Goal: Answer question/provide support

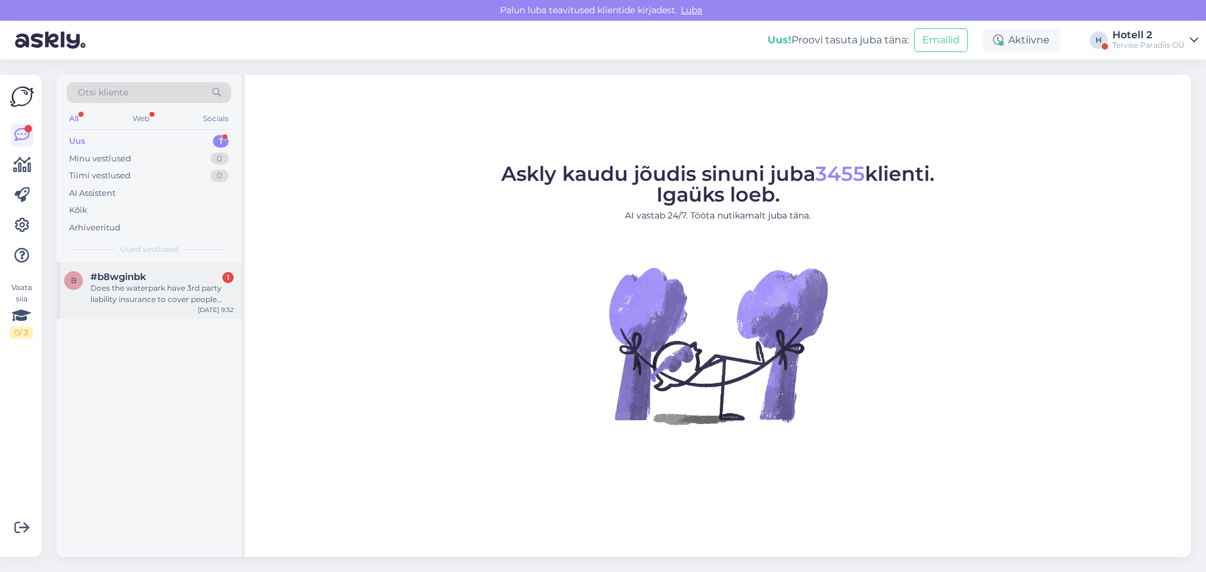
click at [146, 295] on div "Does the waterpark have 3rd party liability insurance to cover people attending…" at bounding box center [161, 294] width 143 height 23
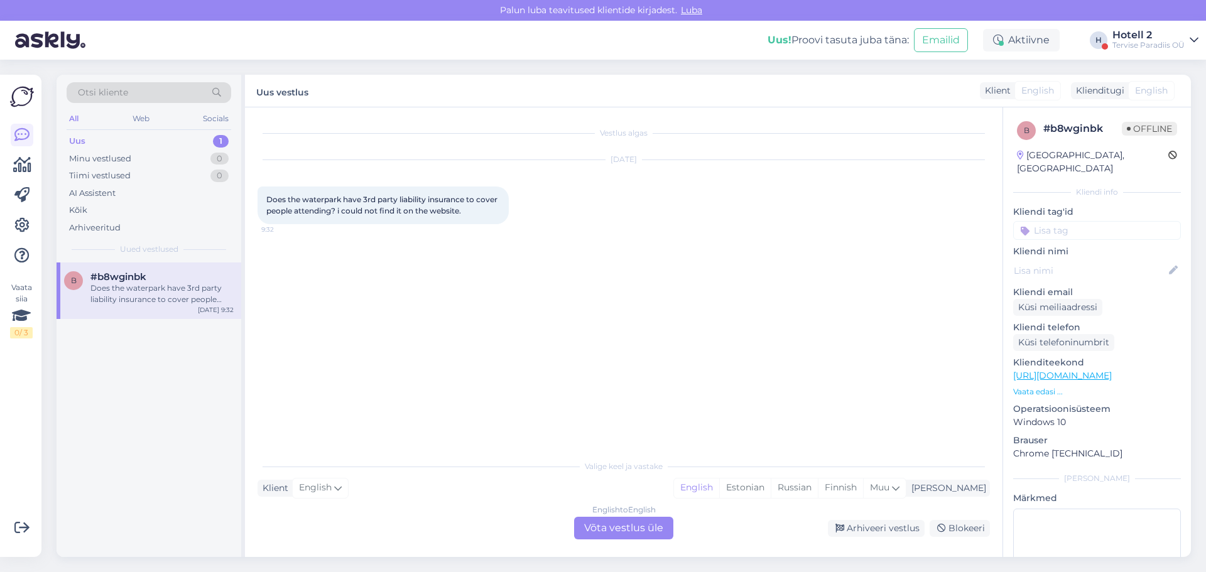
drag, startPoint x: 803, startPoint y: 486, endPoint x: 648, endPoint y: 526, distance: 160.9
click at [771, 486] on div "Estonian" at bounding box center [745, 488] width 52 height 19
click at [630, 527] on div "English to Estonian Võta vestlus üle" at bounding box center [623, 528] width 99 height 23
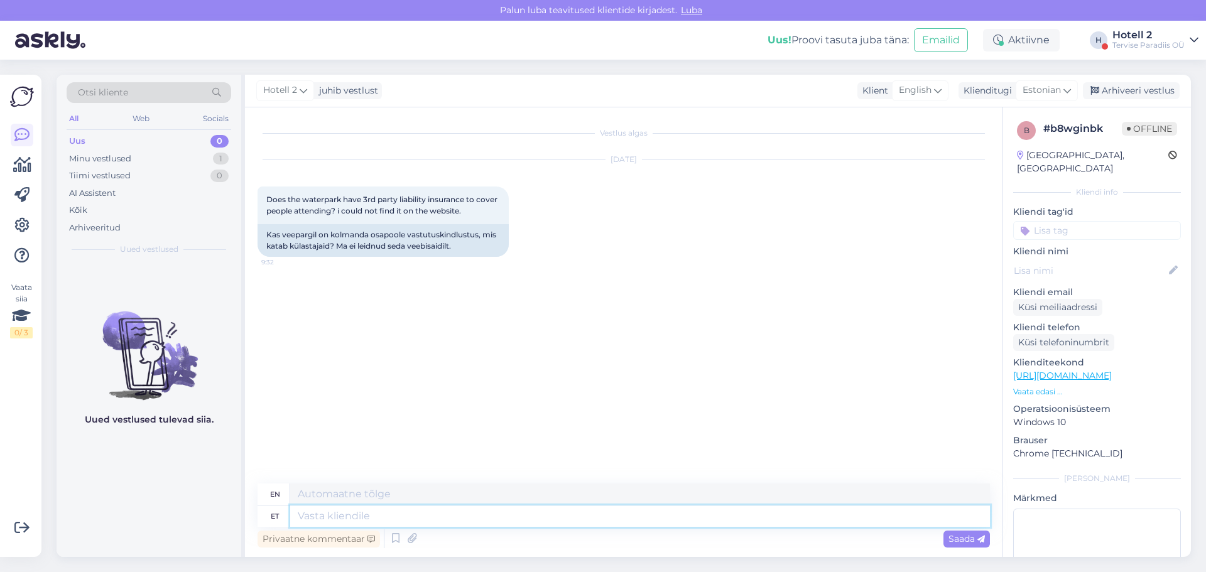
click at [315, 516] on textarea at bounding box center [640, 516] width 700 height 21
type textarea "Tere!"
type textarea "Hello!"
type textarea "Tere"
type textarea "Hello"
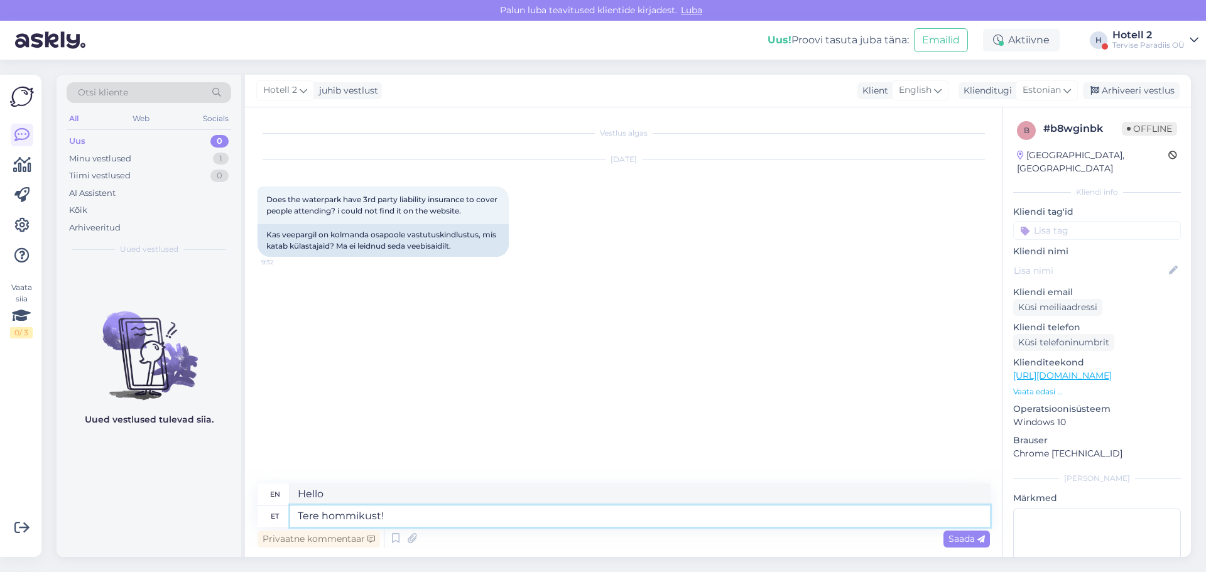
type textarea "Tere hommikust!"
type textarea "Good morning!"
type textarea "Tere hommikust! Palun k"
type textarea "Good morning! Please."
type textarea "Tere hommikust! Palun kirjutage"
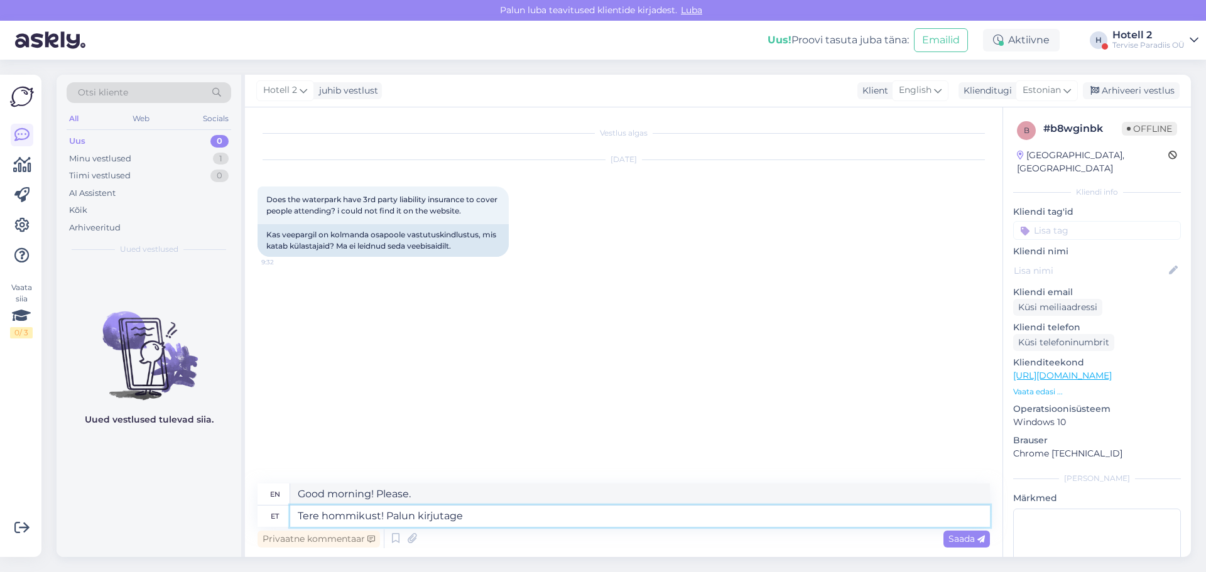
type textarea "Good morning! Please write"
type textarea "Tere hommikust! Palun kirjutage e-mail"
type textarea "Good morning! Please write an e-mail."
type textarea "Tere hommikust! Palun kirjutage e-mail [EMAIL_ADDRESS][DOMAIN_NAME]"
type textarea "Good morning! Please write an e-mail [EMAIL_ADDRESS][DOMAIN_NAME]"
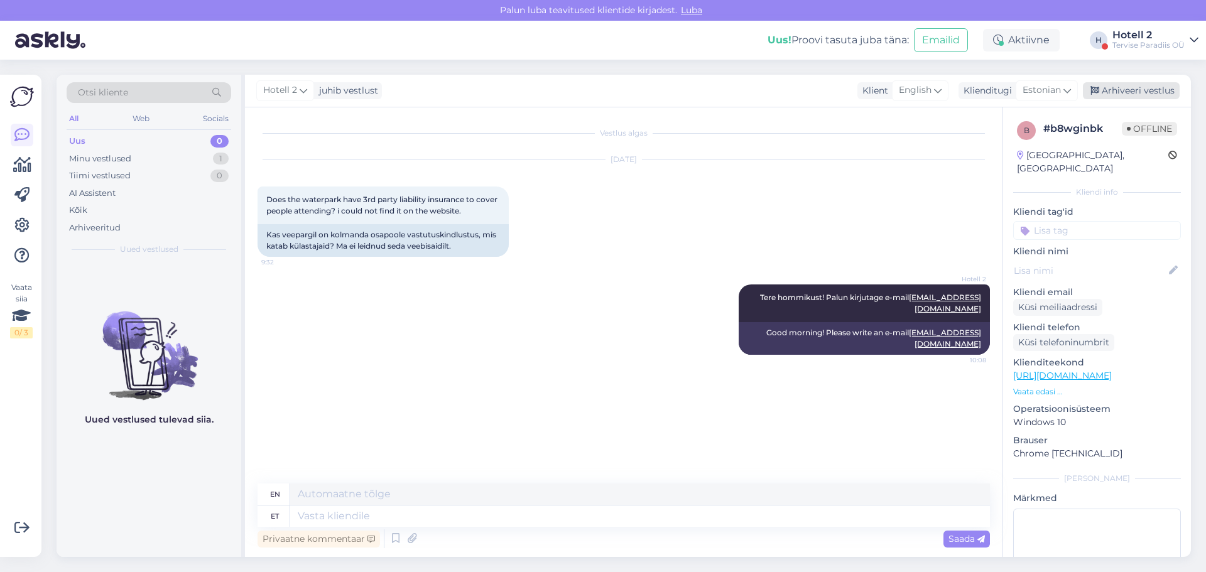
click at [1128, 95] on div "Arhiveeri vestlus" at bounding box center [1131, 90] width 97 height 17
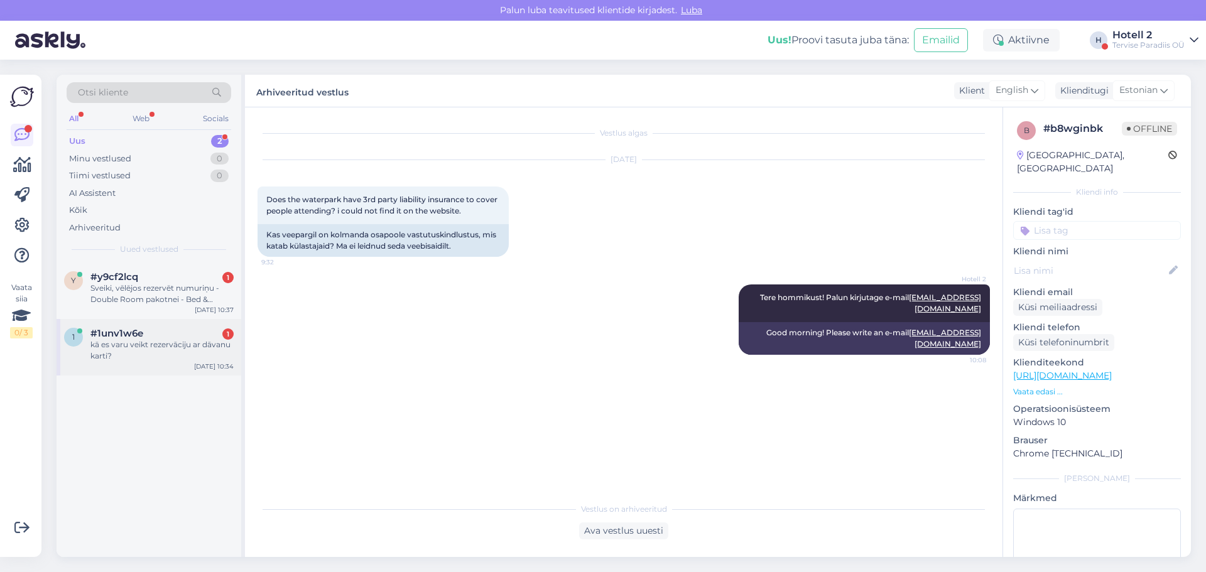
click at [161, 352] on div "kā es varu veikt rezervāciju ar dāvanu karti?" at bounding box center [161, 350] width 143 height 23
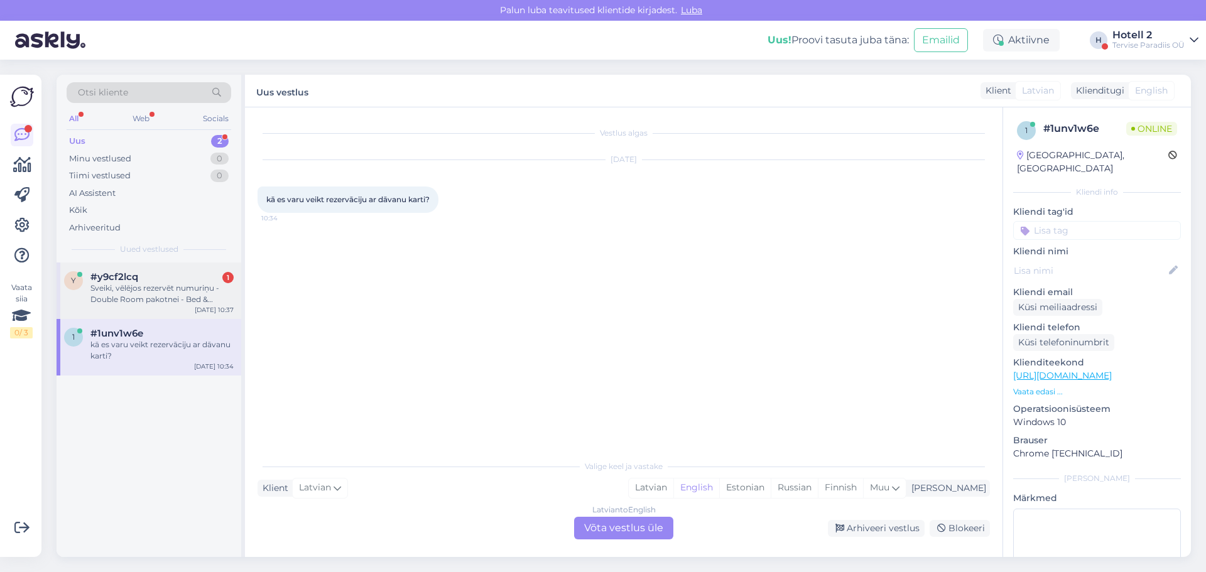
click at [177, 285] on div "Sveiki, vēlējos rezervēt numuriņu - Double Room pakotnei - Bed & Breakfast, bet…" at bounding box center [161, 294] width 143 height 23
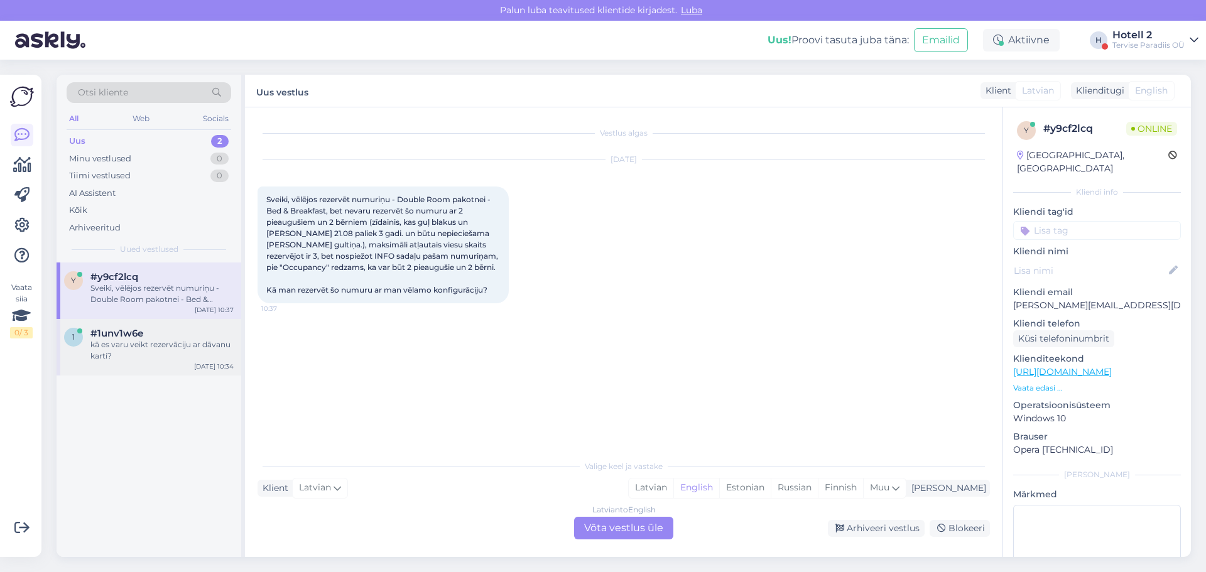
click at [148, 330] on div "#1unv1w6e" at bounding box center [161, 333] width 143 height 11
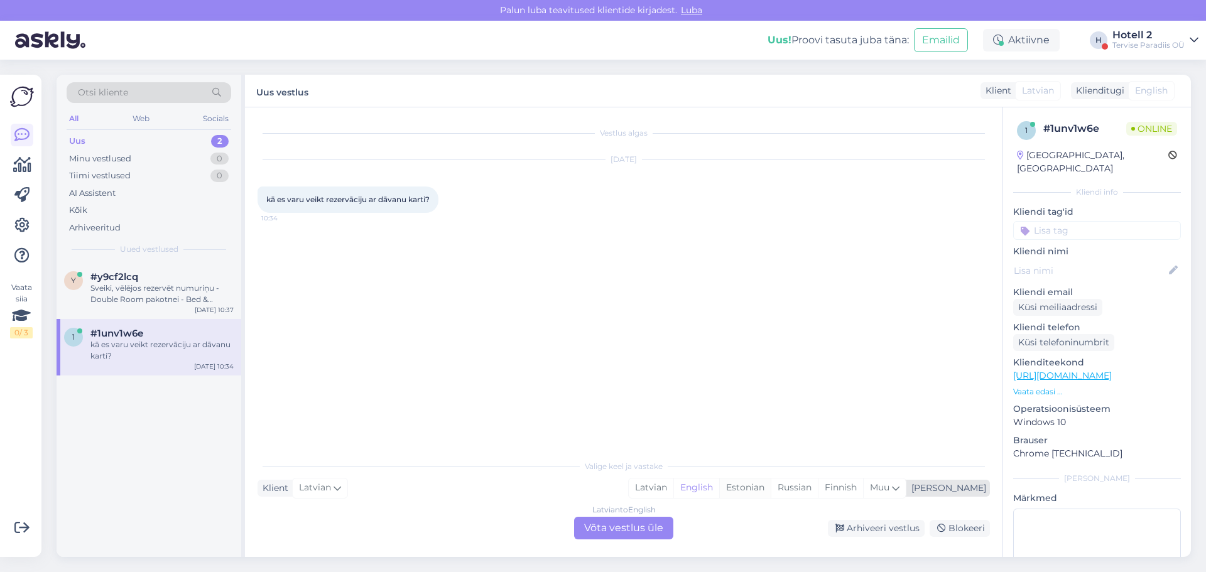
click at [771, 490] on div "Estonian" at bounding box center [745, 488] width 52 height 19
click at [628, 517] on div "Latvian to Estonian Võta vestlus üle" at bounding box center [623, 528] width 99 height 23
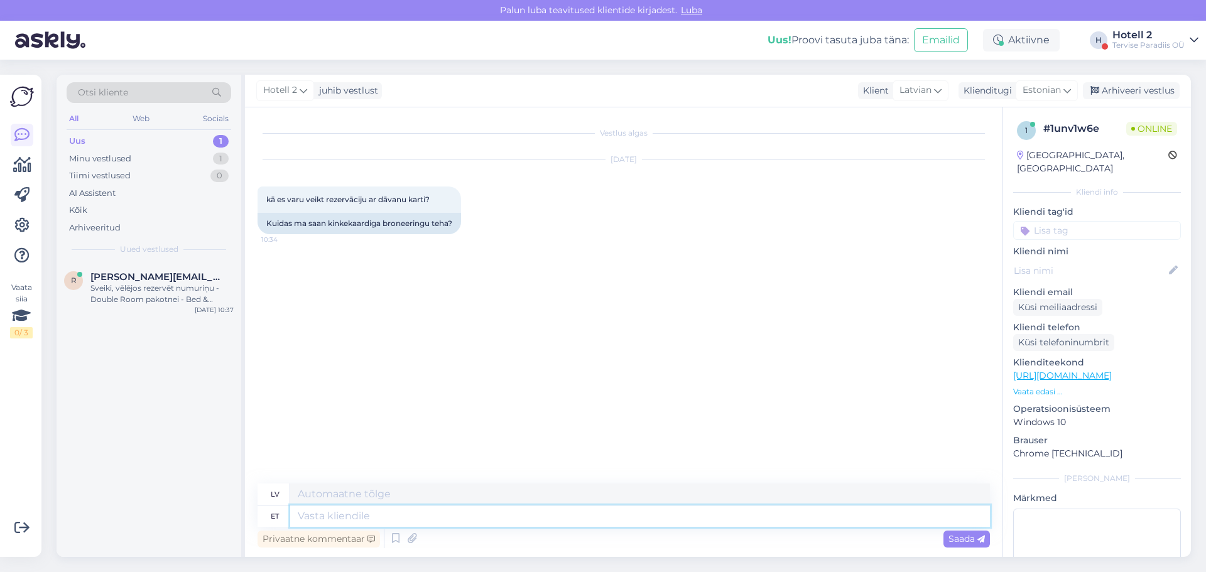
click at [314, 521] on textarea at bounding box center [640, 516] width 700 height 21
type textarea "Tere!"
type textarea "Sveiki!"
type textarea "Tere! Kinkekaardiga"
type textarea "Sveiki! Ar dāvanu karti"
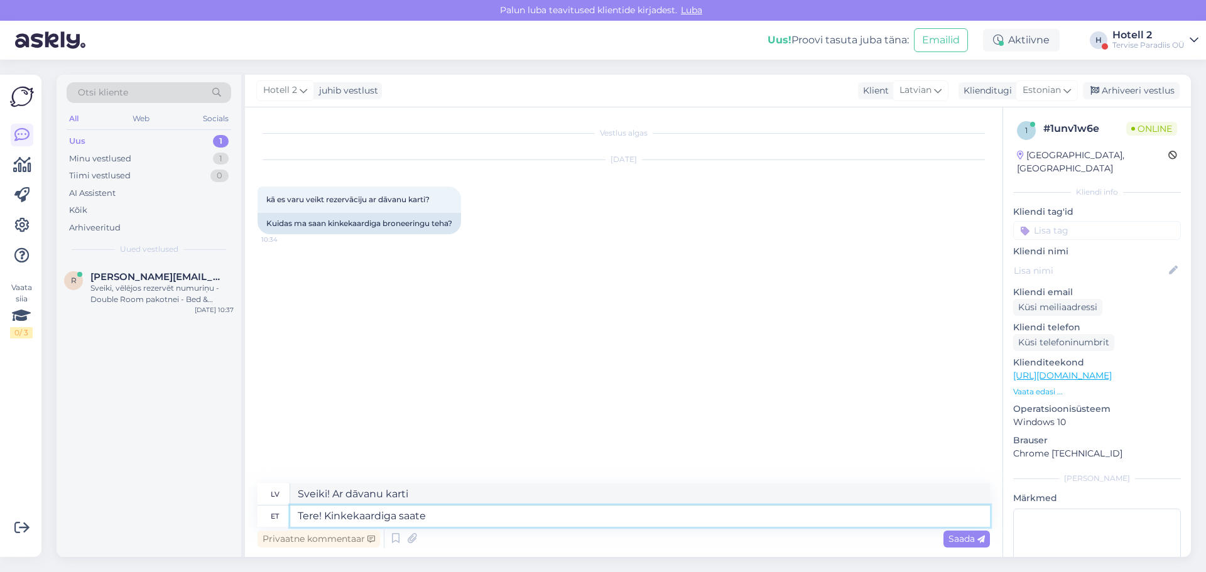
type textarea "Tere! Kinkekaardiga saate"
type textarea "Sveiki! Ar dāvanu karti jūs varat"
type textarea "Tere! Kinkekaardiga saate broneerida v"
type textarea "Sveiki! Varat rezervēt ar dāvanu karti."
type textarea "Tere! Kinkekaardiga saate broneerida [PERSON_NAME]"
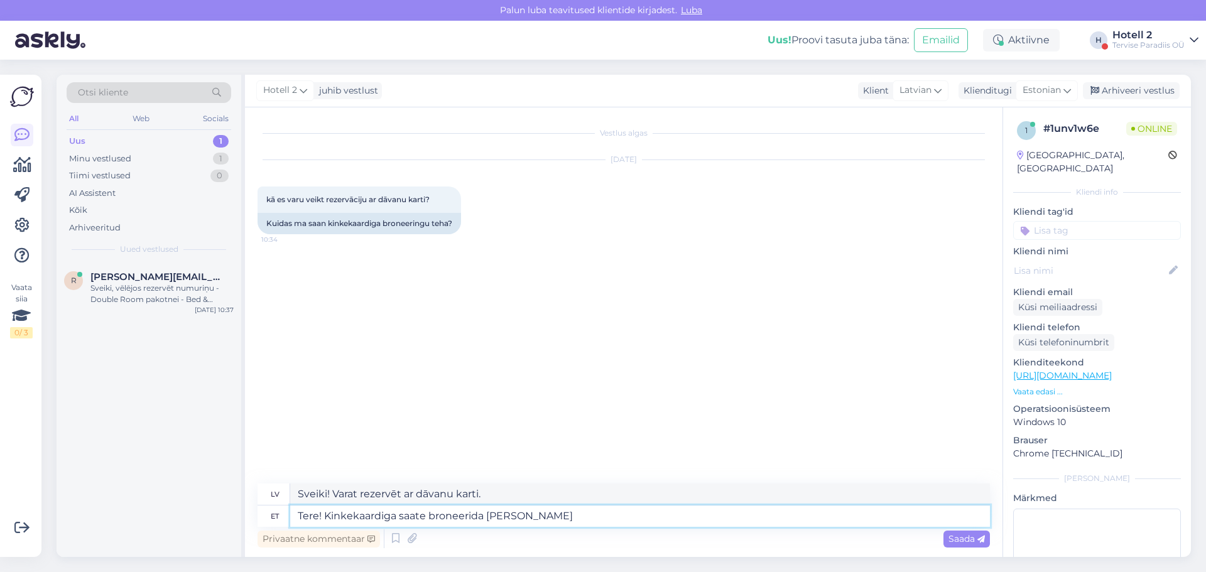
type textarea "Sveiki! Rezervēt var tikai ar dāvanu karti."
type textarea "Tere! Kinkekaardiga saate broneerida [PERSON_NAME] e-maili t"
type textarea "Sveiki! Rezervēt var tikai ar e-pastu, izmantojot dāvanu karti."
type textarea "Tere! Kinkekaardiga saate broneerida [PERSON_NAME] e-[PERSON_NAME]."
type textarea "Sveiki! Rezervēt var tikai ar dāvanu karti, kas nosūtīta pa e-pastu."
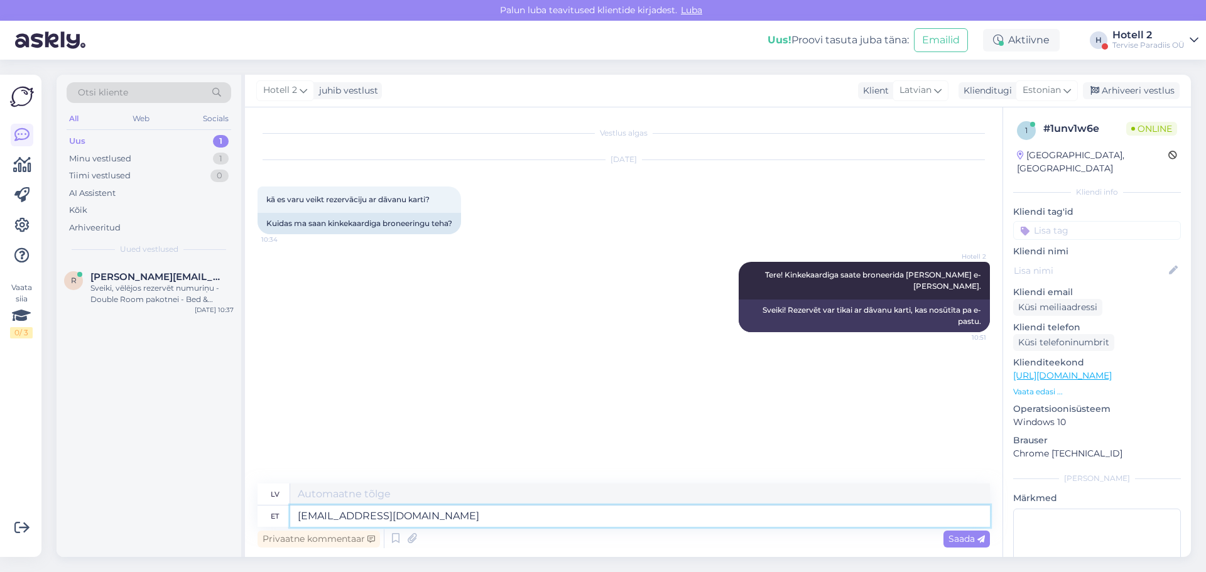
type textarea "[EMAIL_ADDRESS][DOMAIN_NAME]"
type textarea "[EMAIL_ADDRESS][DOMAIN_NAME] või"
type textarea "[EMAIL_ADDRESS][DOMAIN_NAME] vai"
type textarea "[EMAIL_ADDRESS][DOMAIN_NAME] või [EMAIL_ADDRESS][DOMAIN_NAME]"
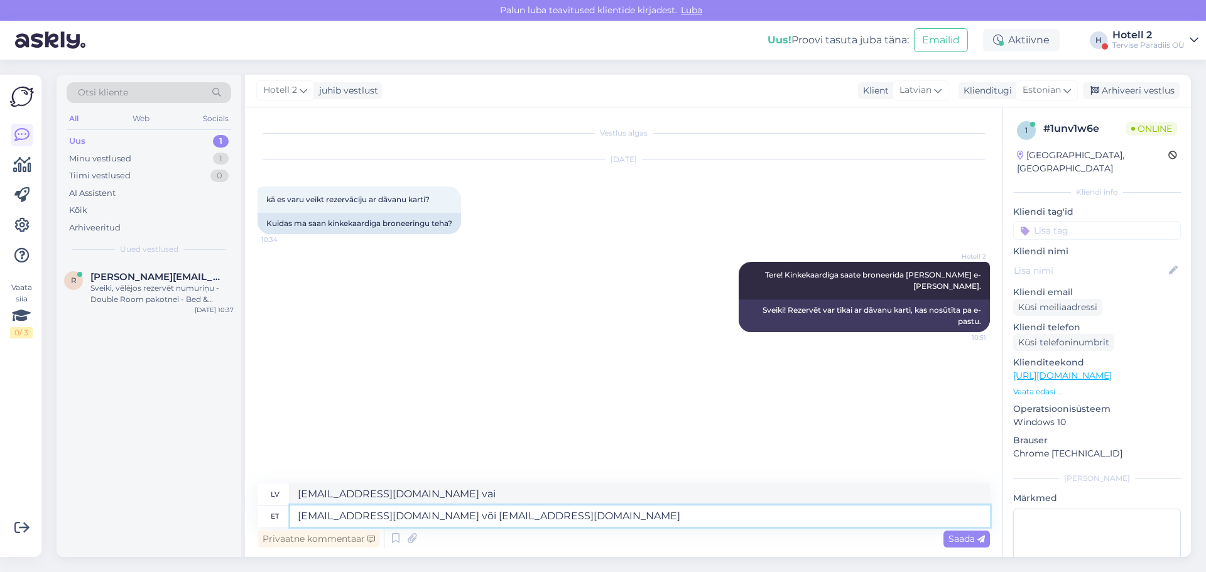
type textarea "[EMAIL_ADDRESS][DOMAIN_NAME] vai [EMAIL_ADDRESS][DOMAIN_NAME]"
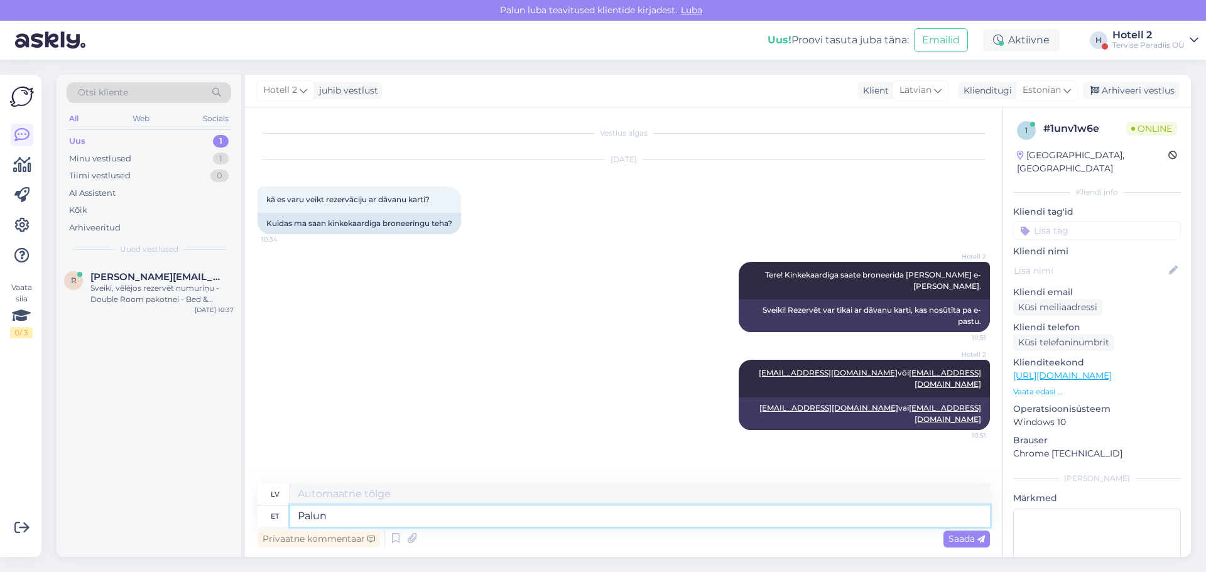
type textarea "Palun e"
type textarea "Lūdzu"
type textarea "Palun edastage"
type textarea "Lūdzu, pārsūtiet"
type textarea "Palun edastage meile"
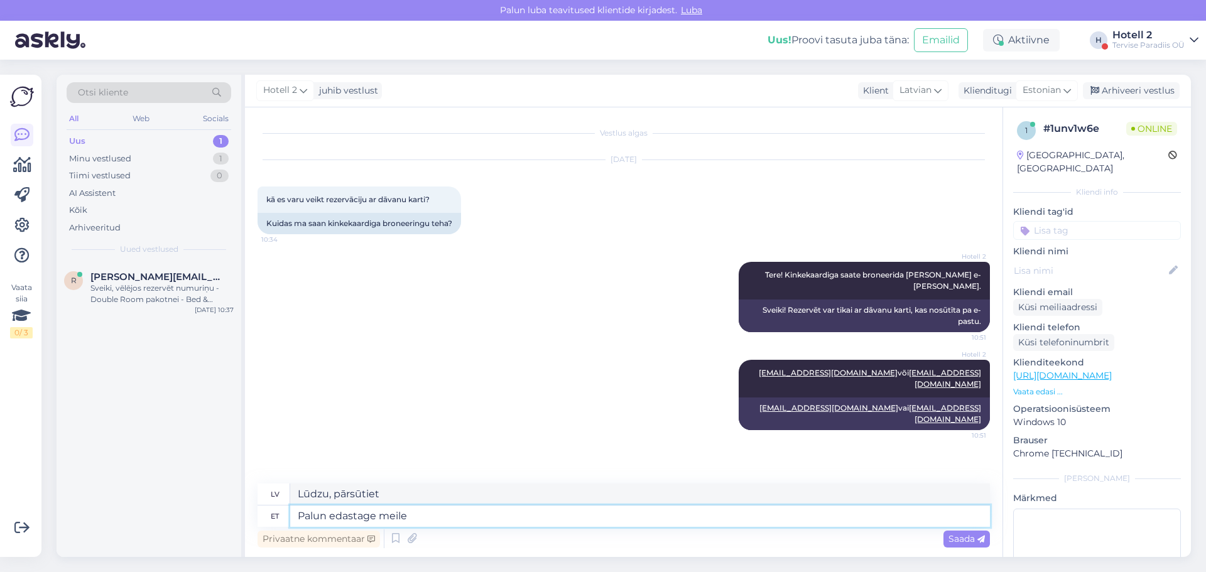
type textarea "Lūdzu, atsūtiet mums"
type textarea "Palun edastage meile soovitud k"
type textarea "Lūdzu, atsūtiet mums vēlamo"
type textarea "Palun edastage meile soovitud kuupäevad"
type textarea "Lūdzu, paziņojiet mums vēlamos datumus."
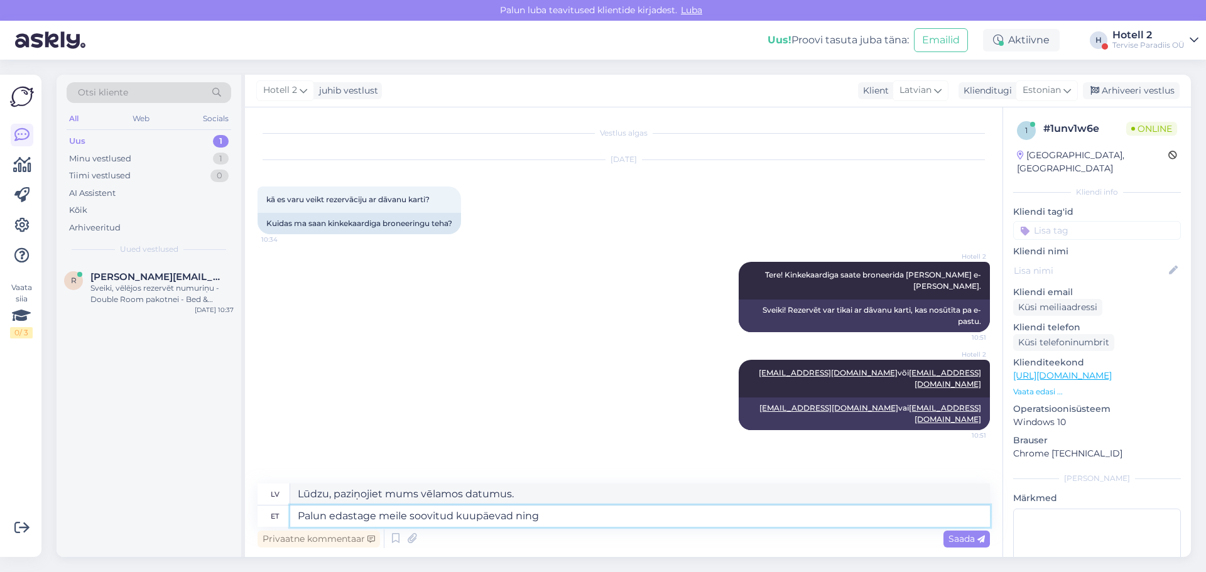
type textarea "Palun edastage meile soovitud kuupäevad ning"
type textarea "Lūdzu, paziņojiet mums vēlamos datumus un"
type textarea "Palun edastage meile soovitud kuupäevad ning inimeste a"
type textarea "Lūdzu, paziņojiet mums vēlamos datumus un cilvēku skaitu."
type textarea "Palun edastage meile soovitud kuupäevad ning inimeste arv,"
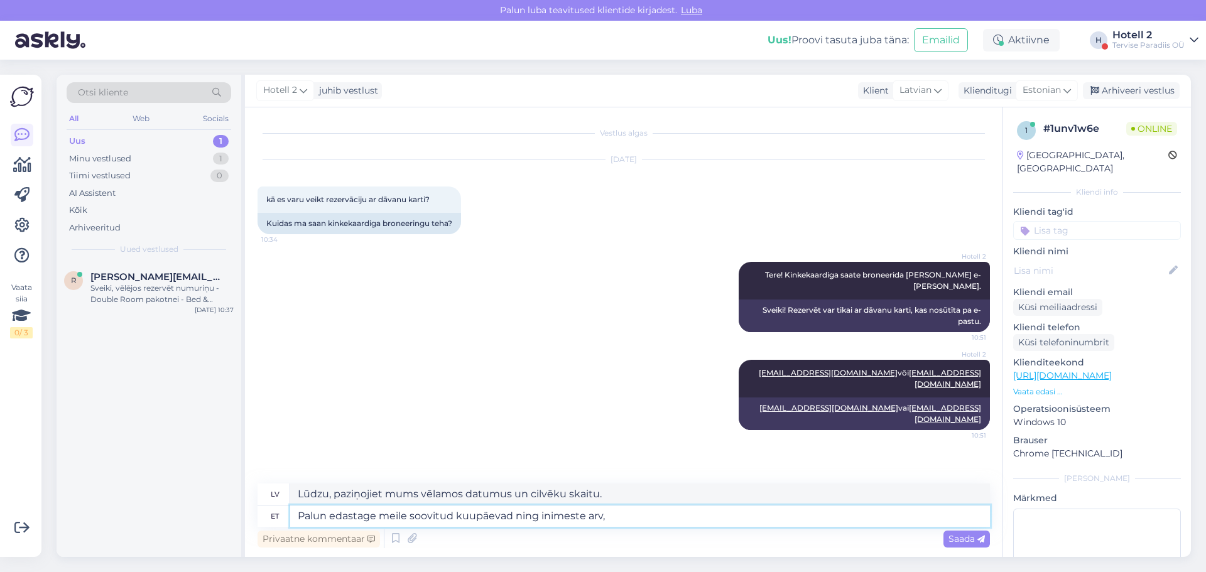
type textarea "Lūdzu, paziņojiet mums vēlamos datumus un cilvēku skaitu,"
type textarea "Palun edastage meile soovitud kuupäevad ning inimeste arv j"
type textarea "Lūdzu, paziņojiet mums vēlamos datumus un cilvēku skaitu."
type textarea "Palun edastage meile soovitud kuupäevad ning inimeste arv ja l"
type textarea "Lūdzu, paziņojiet mums vēlamos datumus un cilvēku skaitu"
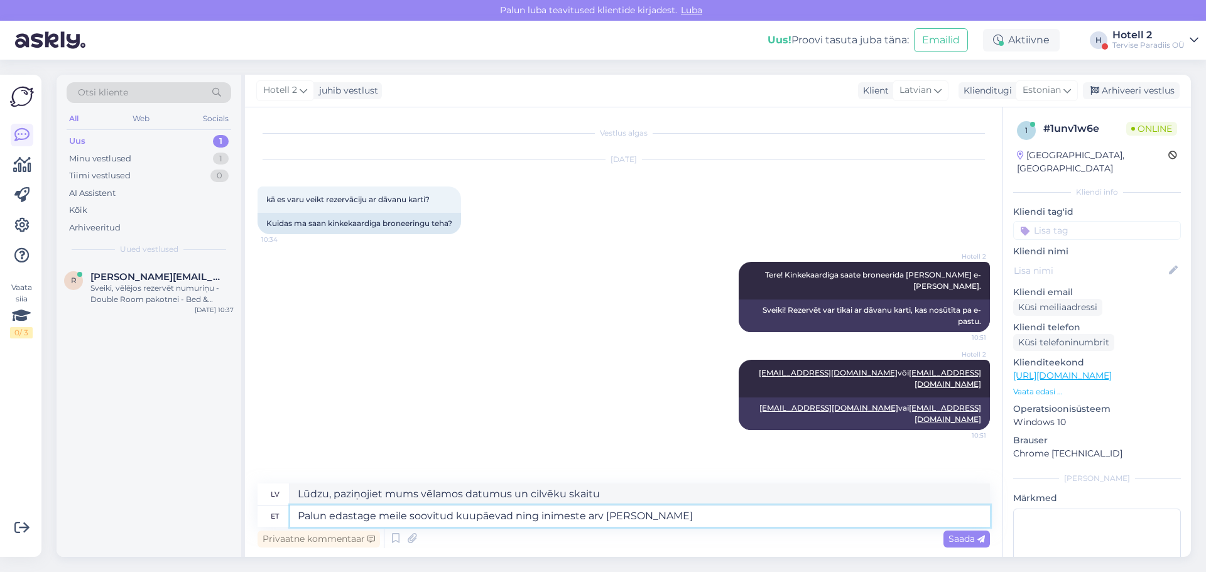
type textarea "Palun edastage meile soovitud kuupäevad ning inimeste arv [PERSON_NAME] v"
type textarea "Lūdzu, paziņojiet mums vēlamos datumus un cilvēku, kā [PERSON_NAME] skaitu."
type textarea "[PERSON_NAME] edastage meile soovitud kuupäevad ning inimeste arv [PERSON_NAME]…"
type textarea "Lūdzu, paziņojiet mums vēlamos datumus, cilvēku skaitu un [PERSON_NAME] vecumu."
type textarea "[PERSON_NAME] edastage meile soovitud kuupäevad ning inimeste arv [PERSON_NAME]…"
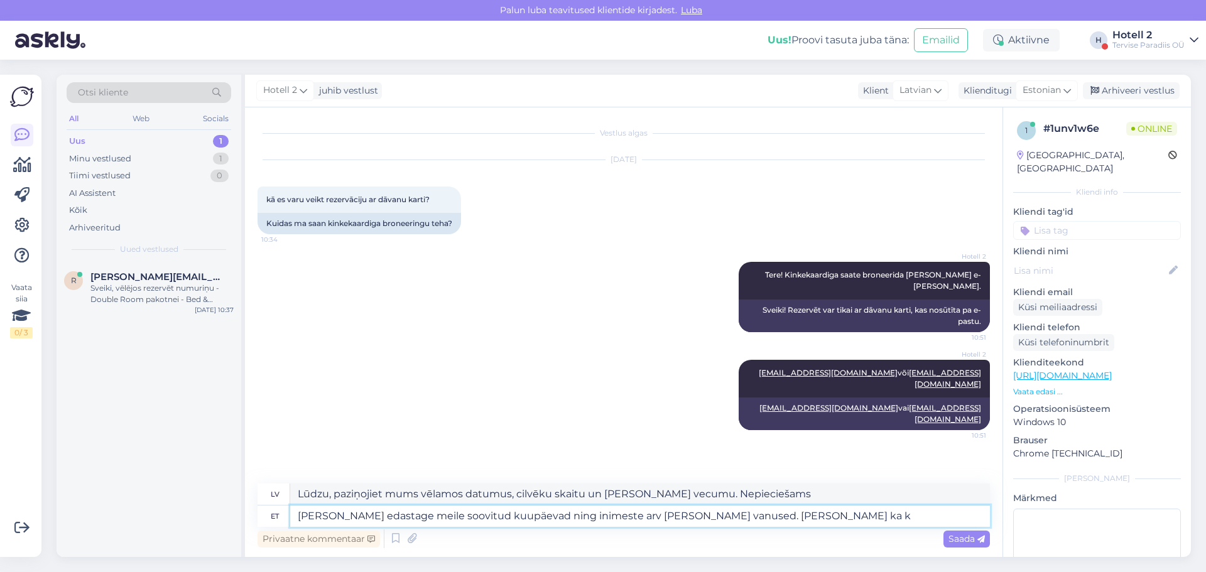
type textarea "Lūdzu, paziņojiet mums vēlamos datumus, cilvēku skaitu un [PERSON_NAME] vecumu.…"
type textarea "[PERSON_NAME] edastage meile soovitud kuupäevad ning inimeste arv [PERSON_NAME]…"
type textarea "Lūdzu, informējiet mūs par vēlamajiem datumiem, cilvēku skaitu un [PERSON_NAME]…"
type textarea "[PERSON_NAME] edastage meile soovitud kuupäevad ning inimeste arv [PERSON_NAME]…"
type textarea "Lūdzu, paziņojiet mums vēlamos datumus, cilvēku skaitu un [PERSON_NAME] vecumu.…"
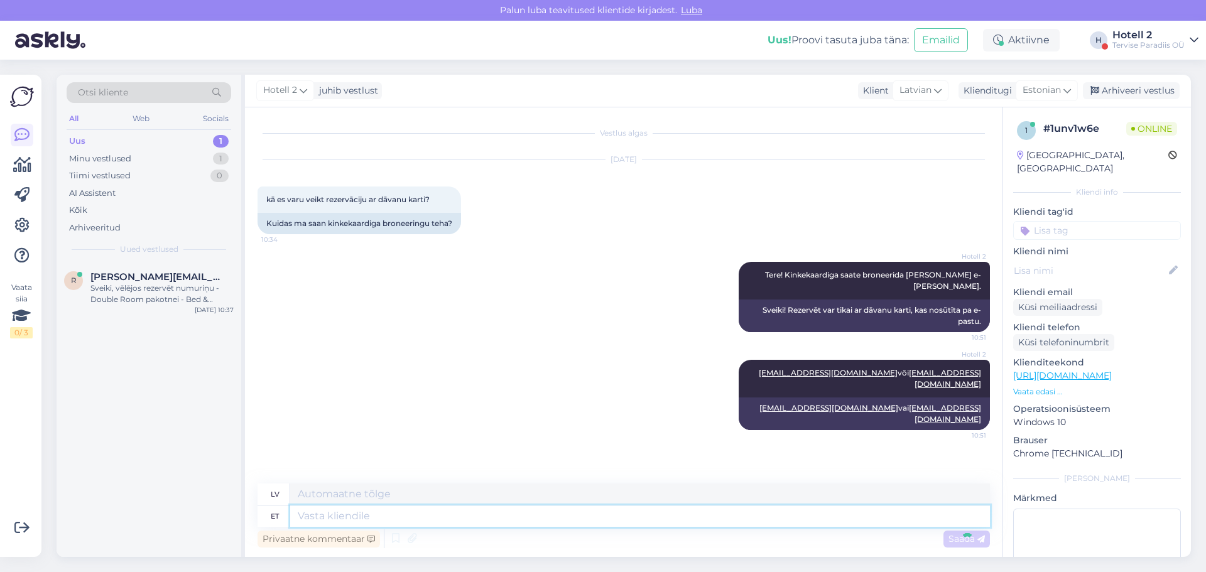
scroll to position [47, 0]
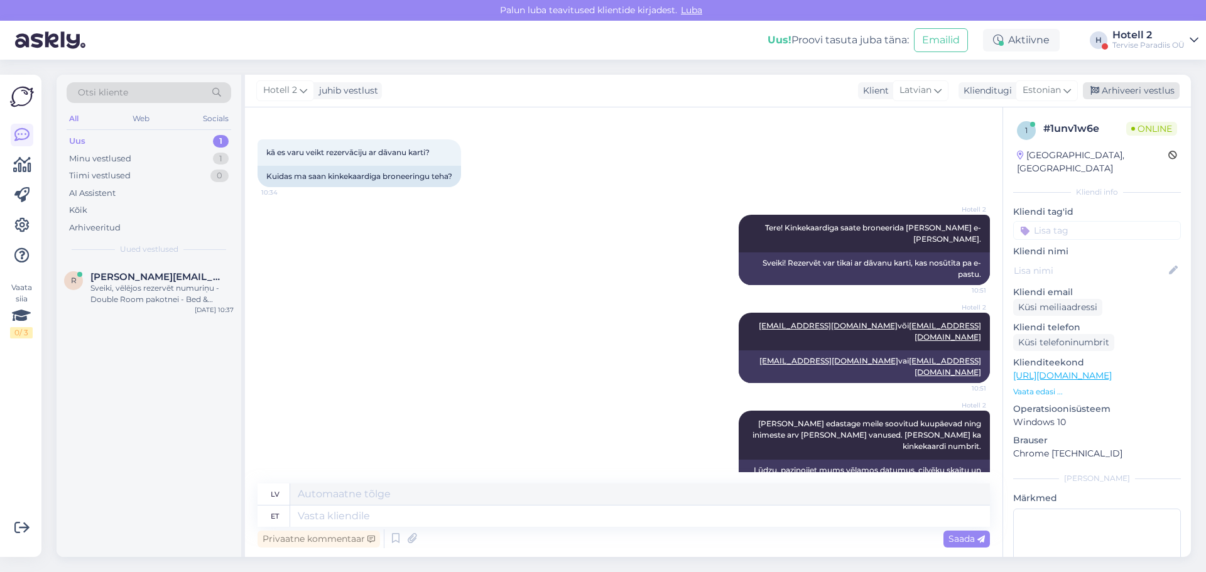
click at [1126, 89] on div "Arhiveeri vestlus" at bounding box center [1131, 90] width 97 height 17
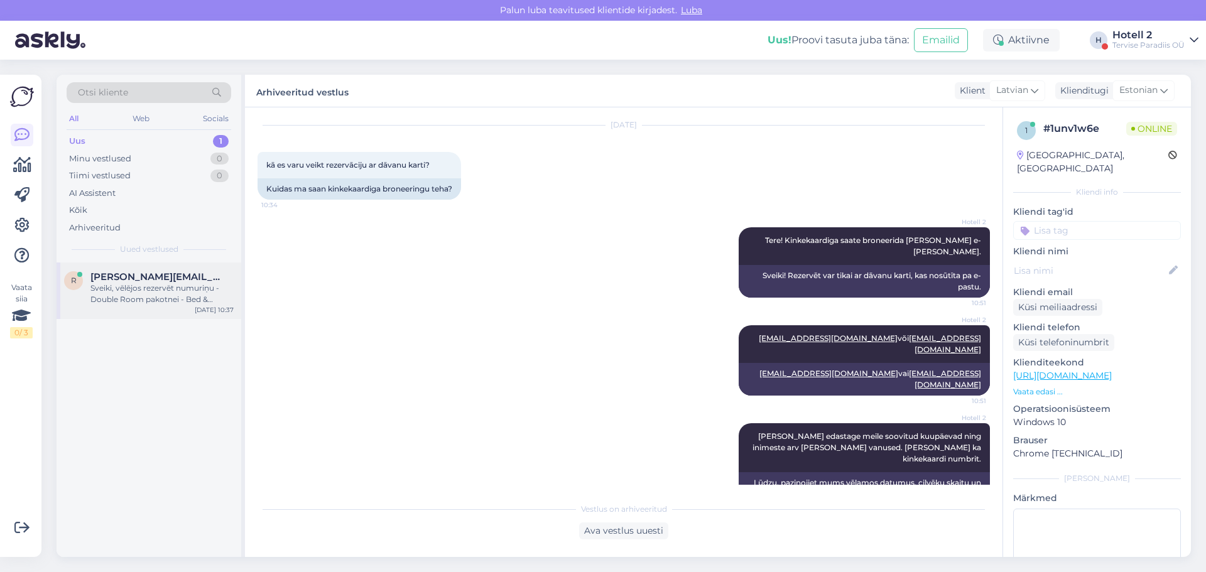
drag, startPoint x: 111, startPoint y: 293, endPoint x: 123, endPoint y: 295, distance: 12.1
click at [114, 293] on div "Sveiki, vēlējos rezervēt numuriņu - Double Room pakotnei - Bed & Breakfast, bet…" at bounding box center [161, 294] width 143 height 23
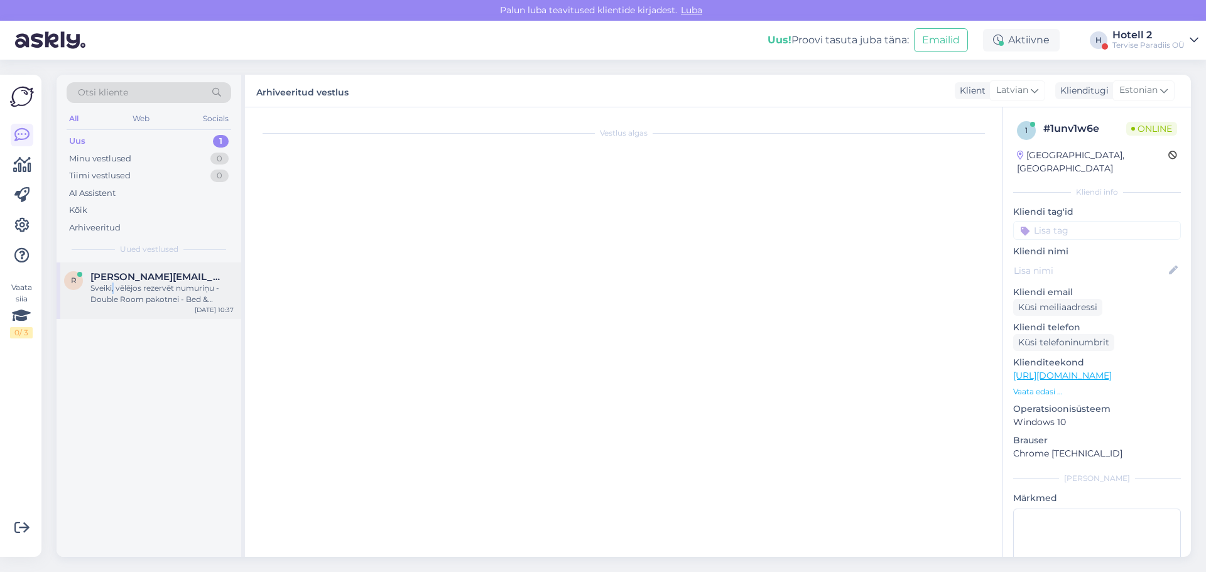
scroll to position [0, 0]
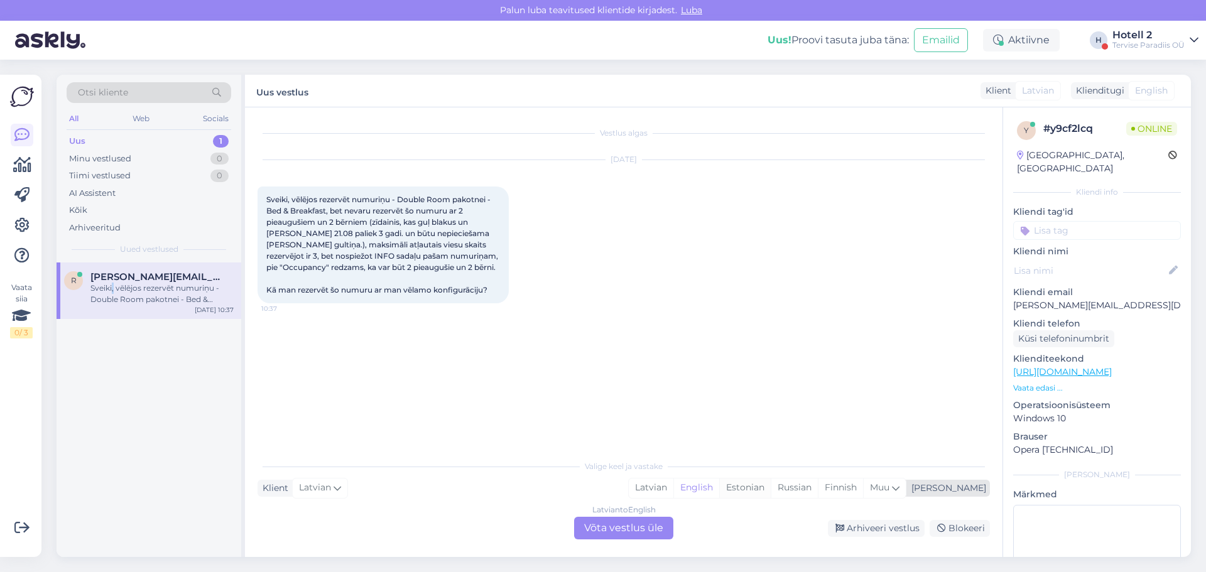
click at [771, 487] on div "Estonian" at bounding box center [745, 488] width 52 height 19
click at [597, 527] on div "Latvian to Estonian Võta vestlus üle" at bounding box center [623, 528] width 99 height 23
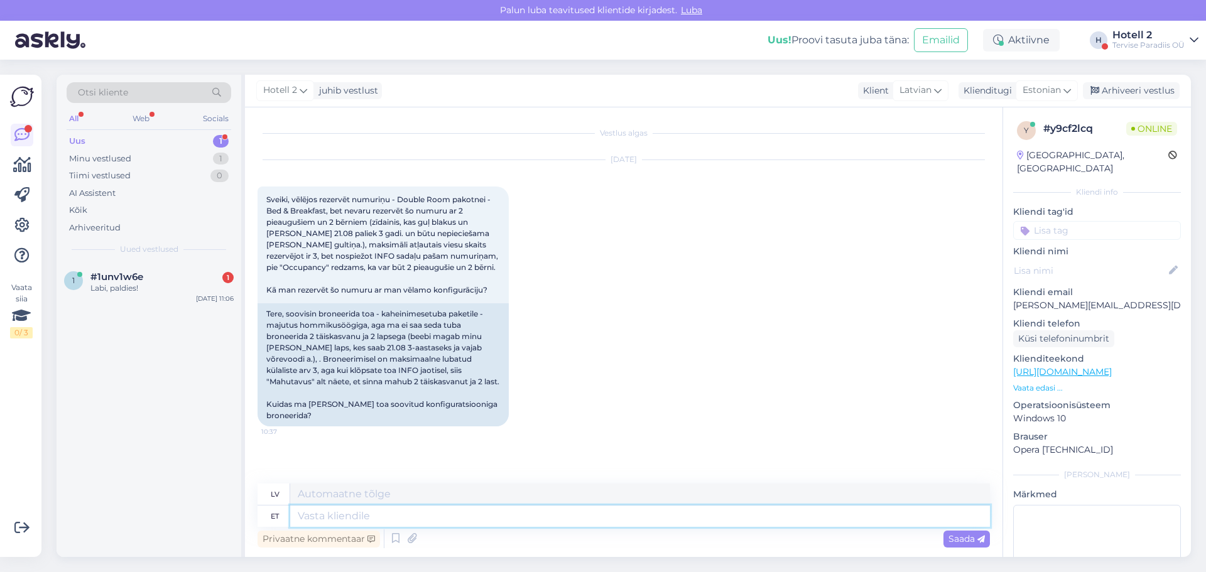
click at [352, 513] on textarea at bounding box center [640, 516] width 700 height 21
type textarea "Tere!"
type textarea "Sveiki!"
type textarea "Tere! Kõige"
type textarea "Sveiki! Lielākā daļa"
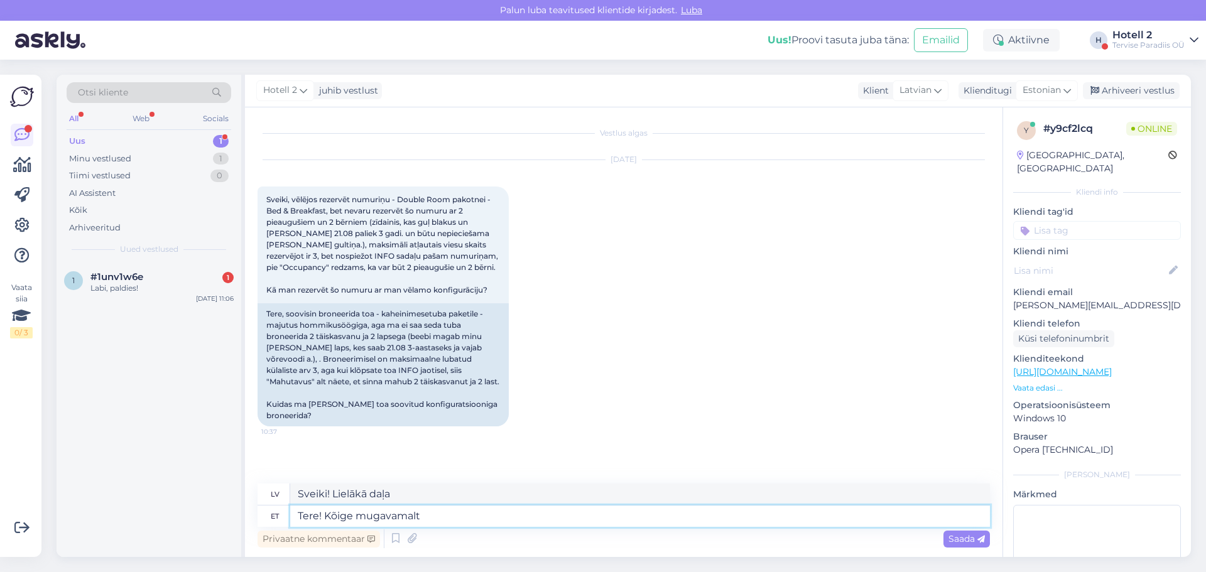
type textarea "Tere! Kõige mugavamalt"
type textarea "Sveiki! [GEOGRAPHIC_DATA]"
type textarea "Tere! Kõige mugavamalt saate b"
type textarea "Sveiki! Ērtākais veids ir"
type textarea "Tere! Kõige mugavamalt saate broneerida m"
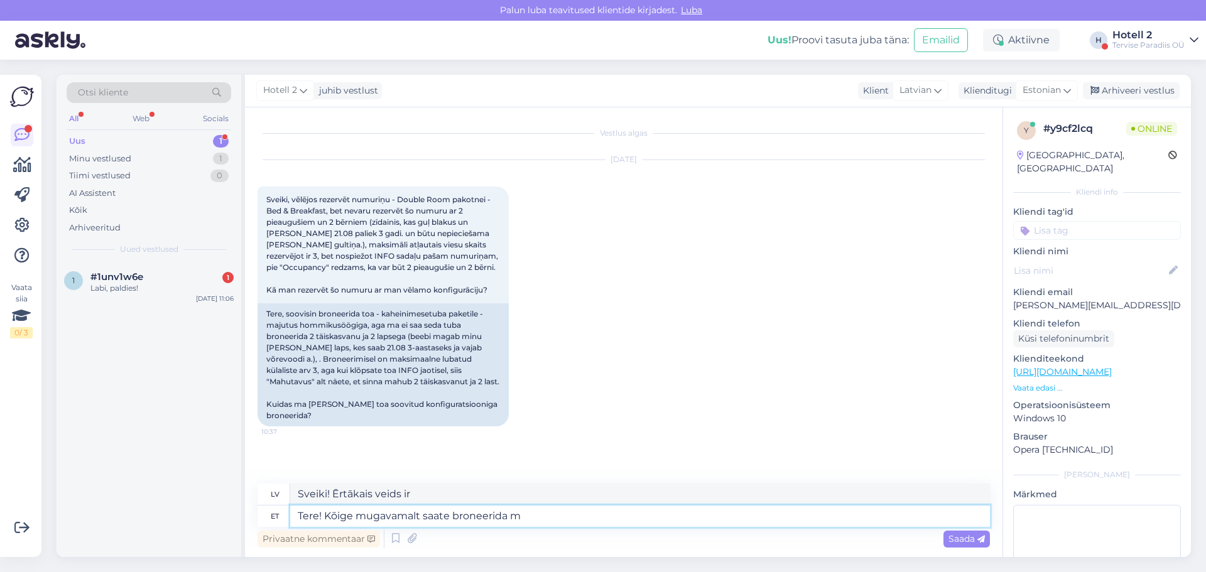
type textarea "Sveiki! Ērtākais veids, kā rezervēt, ir"
type textarea "Tere! Kõige mugavamalt saate broneerida meie"
type textarea "Sveiki! Ērtākais veids, kā rezervēt, ir [PERSON_NAME]"
type textarea "Tere! Kõige mugavamalt saate broneerida meie kodulehe k"
type textarea "Sveiki! Ērtākais veids, kā rezervēt, ir [PERSON_NAME] tīmekļa vietni."
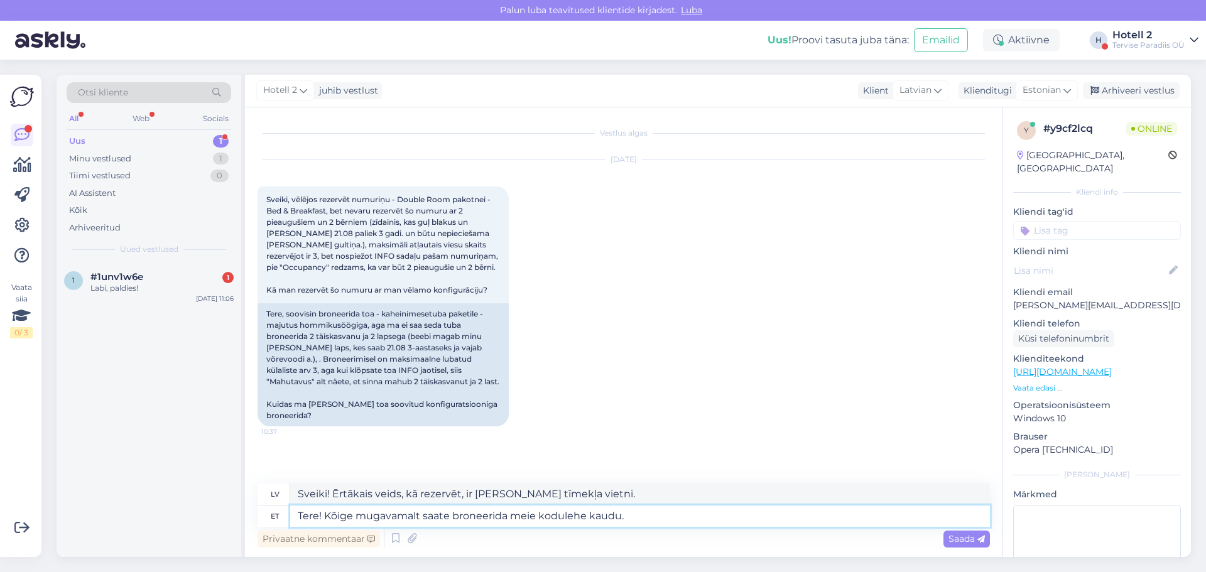
click at [419, 515] on textarea "Tere! Kõige mugavamalt saate broneerida meie kodulehe kaudu." at bounding box center [640, 516] width 700 height 21
type textarea "Tere! Kõige mugavamalt ja soodsamalt saate broneerida meie kodulehe kaudu."
type textarea "Sveiki! Ērtākais un pieejamākais veids, kā rezervēt, ir [PERSON_NAME] tīmekļa v…"
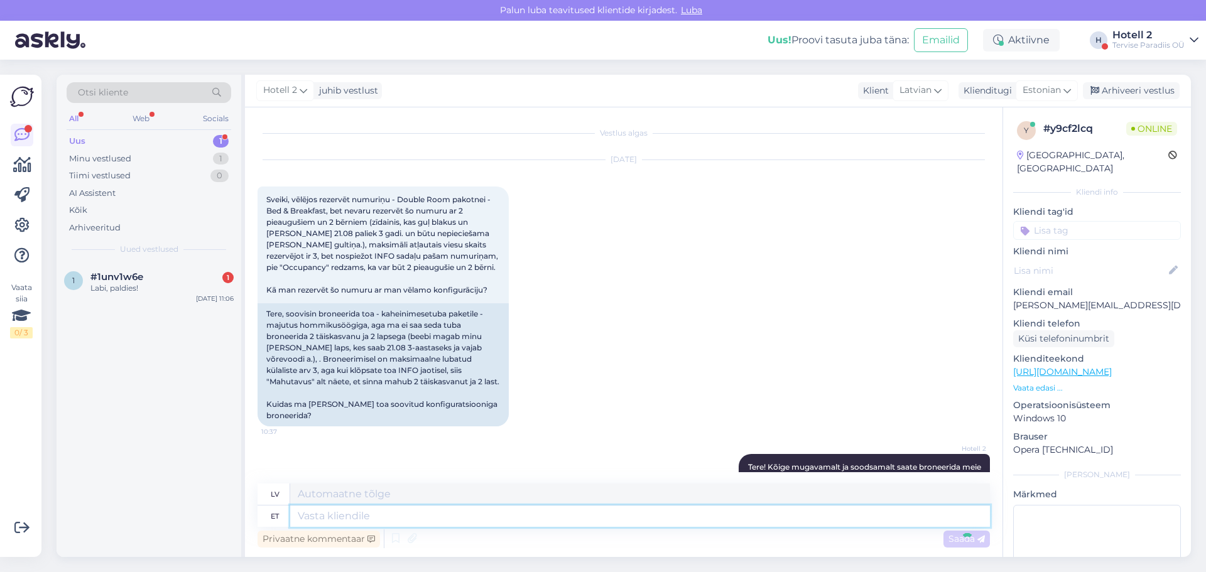
scroll to position [66, 0]
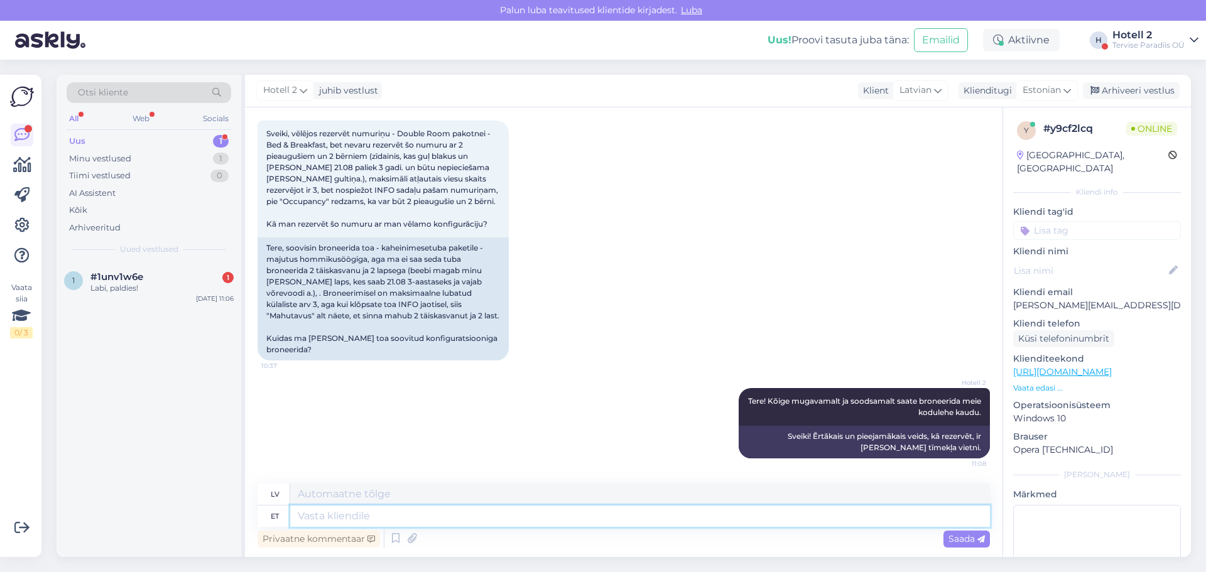
paste textarea "[URL][DOMAIN_NAME]"
type textarea "[URL][DOMAIN_NAME]"
type textarea "[URL][DOMAIN_NAME] !/accommodation/packages?lang=en"
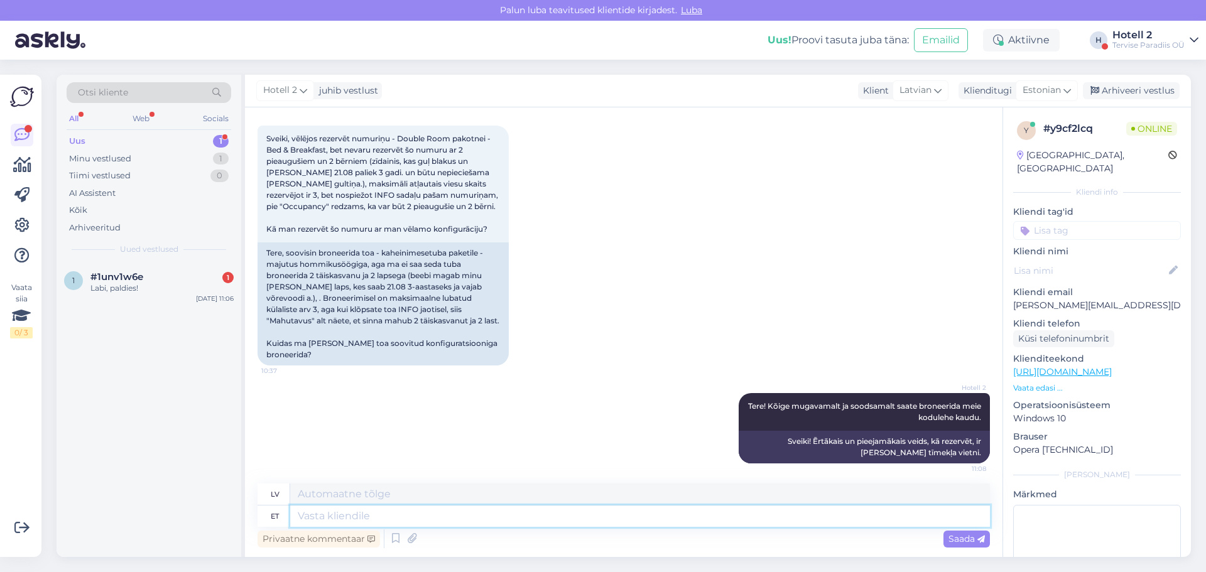
scroll to position [187, 0]
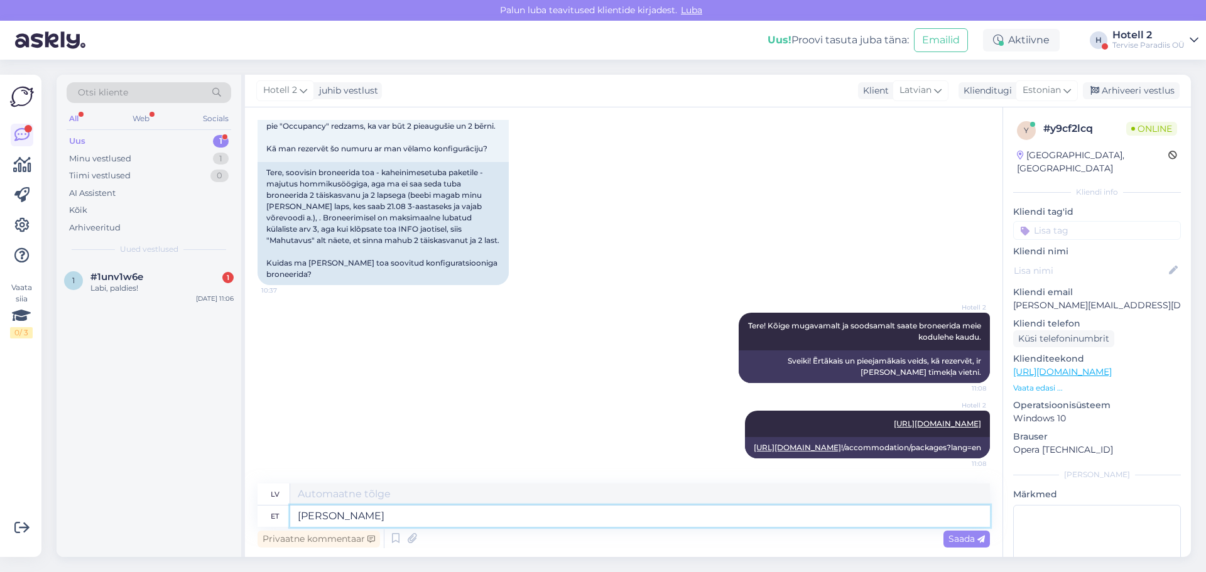
type textarea "[PERSON_NAME] s"
type textarea "[PERSON_NAME]"
type textarea "Kui soovite k"
type textarea "Ja vēlaties"
type textarea "Kui soovite kahei"
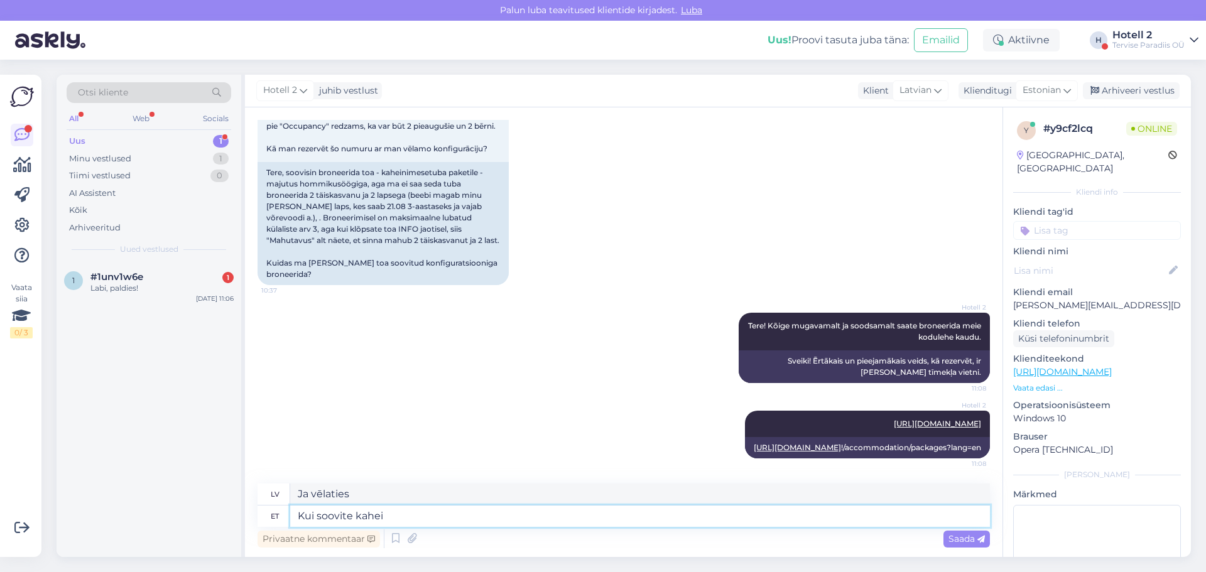
type textarea "Ja vēlaties divus"
type textarea "Kui soovite kaheinimese t"
type textarea "Ja vēlaties dubultu"
type textarea "Kui soovite kaheinimese tuba, mi"
type textarea "Ja vēlaties divvietīgu numuru,"
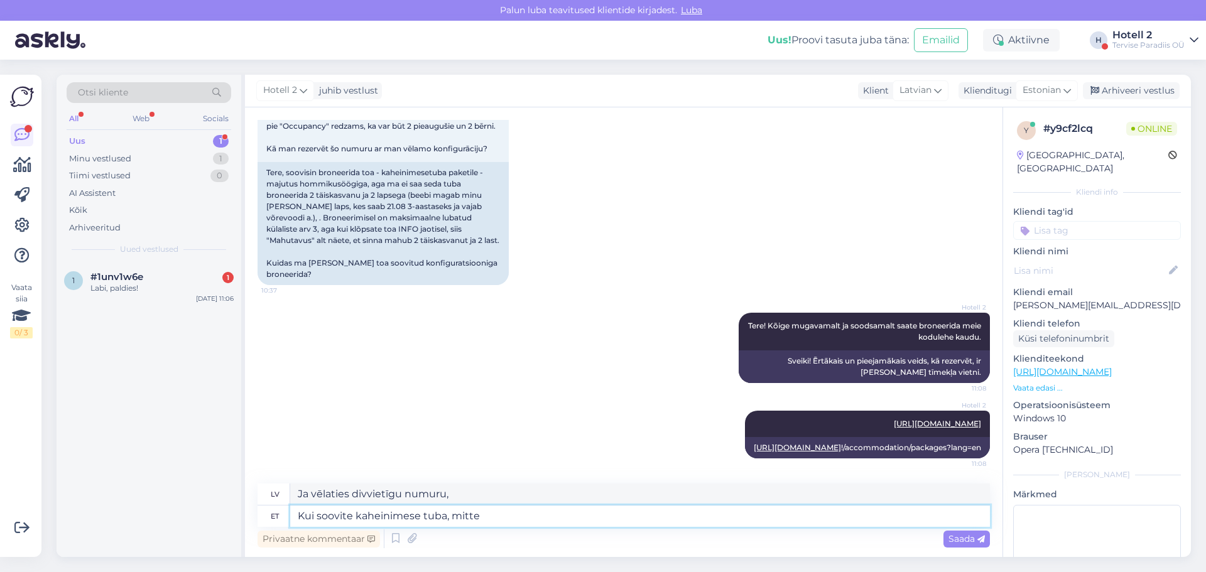
type textarea "Kui soovite kaheinimese tuba, mitte"
type textarea "Ja vēlaties divvietīgu numuru, nē."
type textarea "Kui soovite kaheinimese tuba, mitte peretuba"
type textarea "Ja vēlaties divvietīgu numuru, nevis ģimenes numuru"
type textarea "Kui soovite kaheinimese tuba, mitte peretuba,"
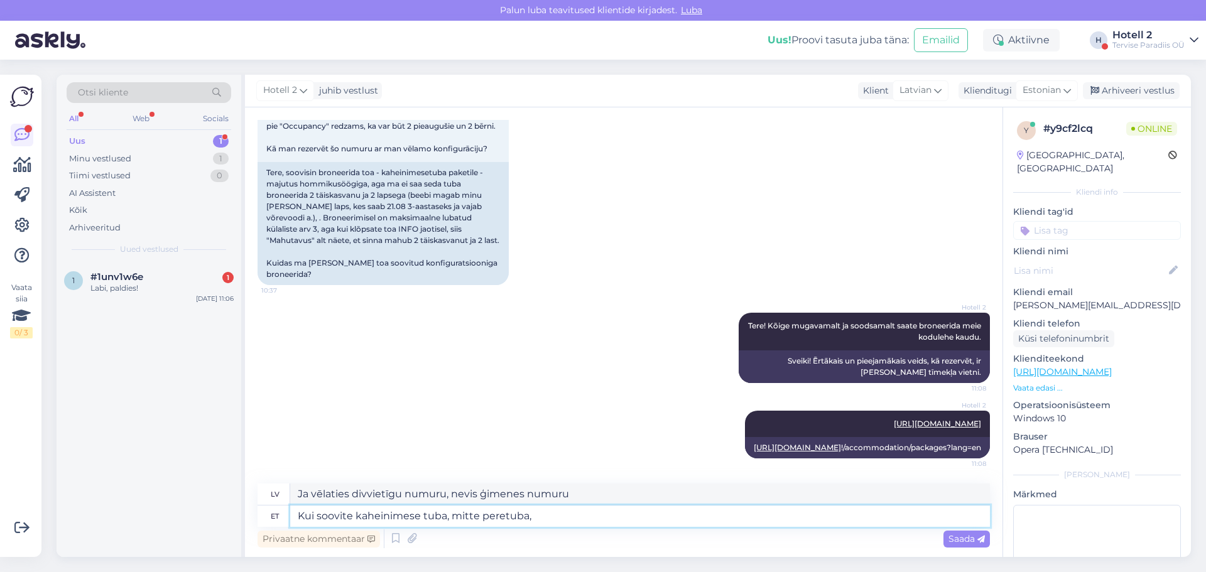
type textarea "Ja vēlaties divvietīgu numuru, nevis ģimenes numuru,"
type textarea "Kui soovite kaheinimese tuba, mitte peretuba, siis"
type textarea "Ja vēlaties divvietīgu numuru, nevis ģimenes numuru, tad"
type textarea "Kui soovite kaheinimese tuba, mitte peretuba, siis märkige"
type textarea "Ja vēlaties divvietīgu numuru, nevis ģimenes numuru, lūdzu, norādiet"
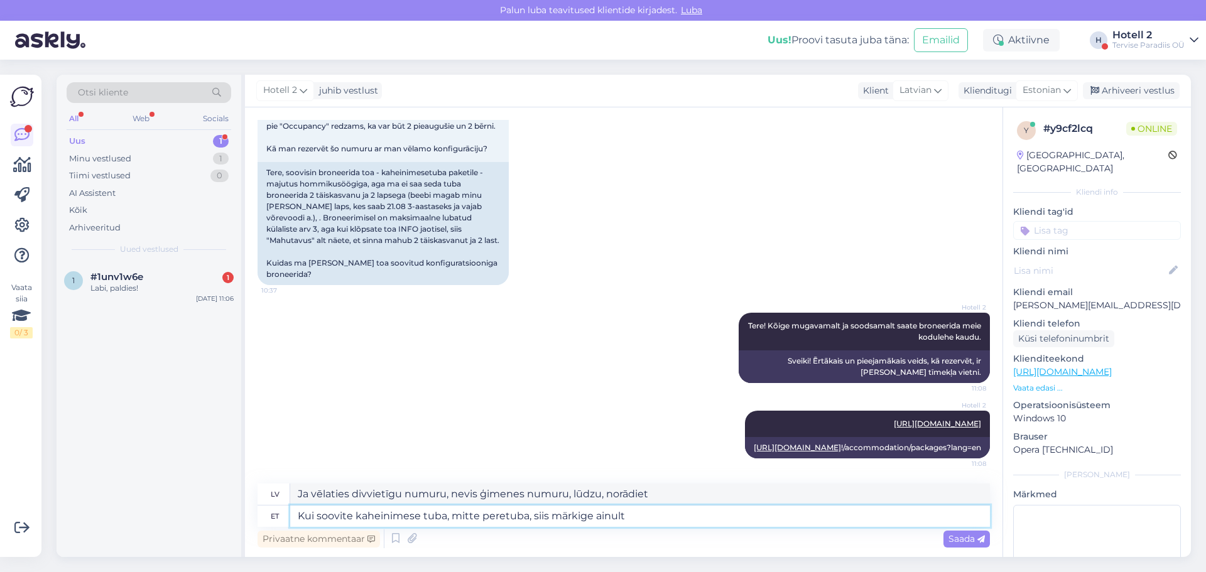
type textarea "Kui soovite kaheinimese tuba, mitte peretuba, siis märkige ainult 1"
type textarea "Ja vēlaties divvietīgu numuru, nevis ģimenes numuru, lūdzu, norādiet tikai"
type textarea "Kui soovite kaheinimese tuba, mitte peretuba, siis märkige ainult 1 l"
type textarea "Ja vēlaties divvietīgu numuru, nevis ģimenes numuru, lūdzu, atzīmējiet tikai 1."
type textarea "Kui soovite kaheinimese tuba, mitte peretuba, siis märkige ainult 1 [PERSON_NAM…"
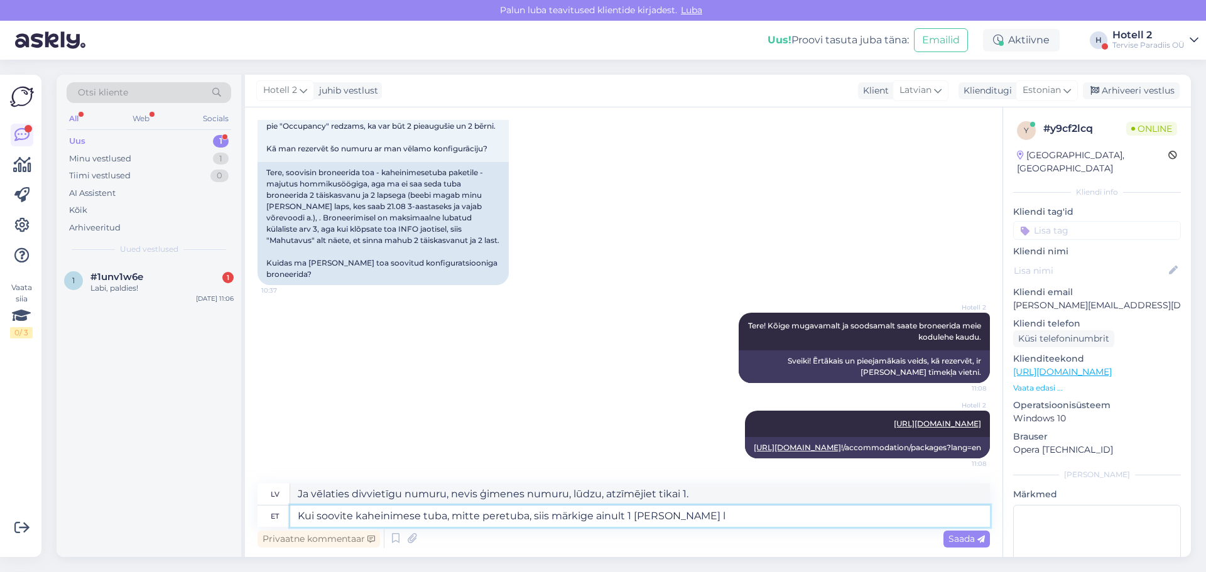
type textarea "Ja vēlaties divvietīgu numuru, nevis ģimenes numuru, lūdzu, norādiet tikai 1 pa…"
type textarea "Kui soovite kaheinimese tuba, mitte peretuba, siis märkige ainult 1 [PERSON_NAM…"
type textarea "Ja vēlaties divvietīgu numuru, nevis ģimenes numuru, lūdzu, norādiet tikai 1 pa…"
type textarea "Kui soovite kaheinimese tuba, mitte peretuba, siis märkige ainult 1 [PERSON_NAM…"
type textarea "Ja vēlaties divvietīgu numuru, nevis ģimenes numuru, lūdzu, norādiet tikai 1 pa…"
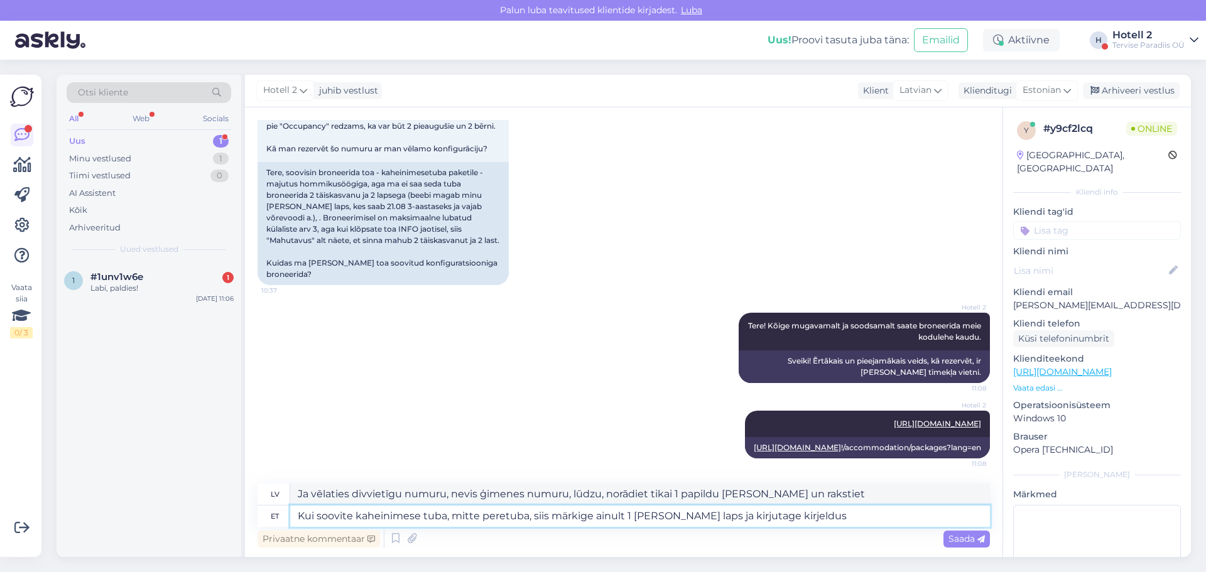
type textarea "Kui soovite kaheinimese tuba, mitte peretuba, siis märkige ainult 1 [PERSON_NAM…"
type textarea "Ja vēlaties divvietīgu numuru, nevis ģimenes numuru, lūdzu, norādiet tikai 1 pa…"
click at [731, 514] on textarea "Kui soovite kaheinimese tuba, mitte peretuba, siis märkige ainult 1 [PERSON_NAM…" at bounding box center [640, 516] width 700 height 21
type textarea "Kui soovite kaheinimese tuba, mitte peretuba, siis märkige ainult 1 [PERSON_NAM…"
type textarea "Ja vēlaties divvietīgu numuru, nevis ģimenes numuru, lūdzu, norādiet tikai 1 pa…"
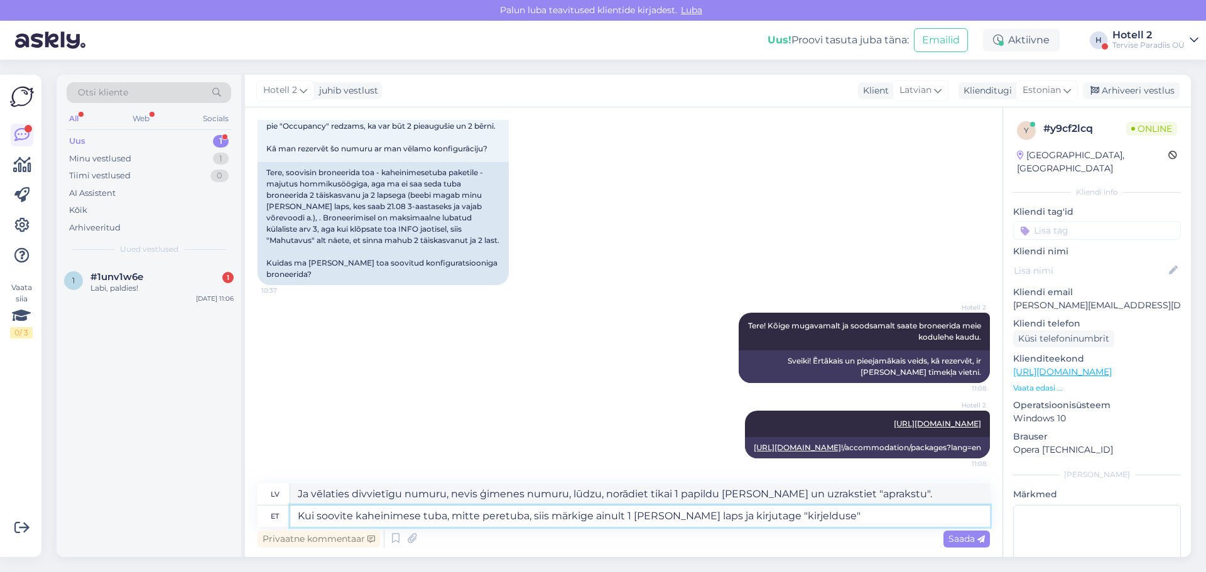
click at [821, 517] on textarea "Kui soovite kaheinimese tuba, mitte peretuba, siis märkige ainult 1 [PERSON_NAM…" at bounding box center [640, 516] width 700 height 21
type textarea "Kui soovite kaheinimese tuba, mitte peretuba, siis märkige ainult 1 [PERSON_NAM…"
type textarea "Ja vēlaties divvietīgu numuru, nevis ģimenes numuru, lūdzu, norādiet tikai 1 pa…"
type textarea "Kui soovite kaheinimese tuba, mitte peretuba, siis märkige ainult 1 [PERSON_NAM…"
type textarea "Ja vēlaties divvietīgu numuru, nevis ģimenes numuru, lūdzu, norādiet tikai 1 pa…"
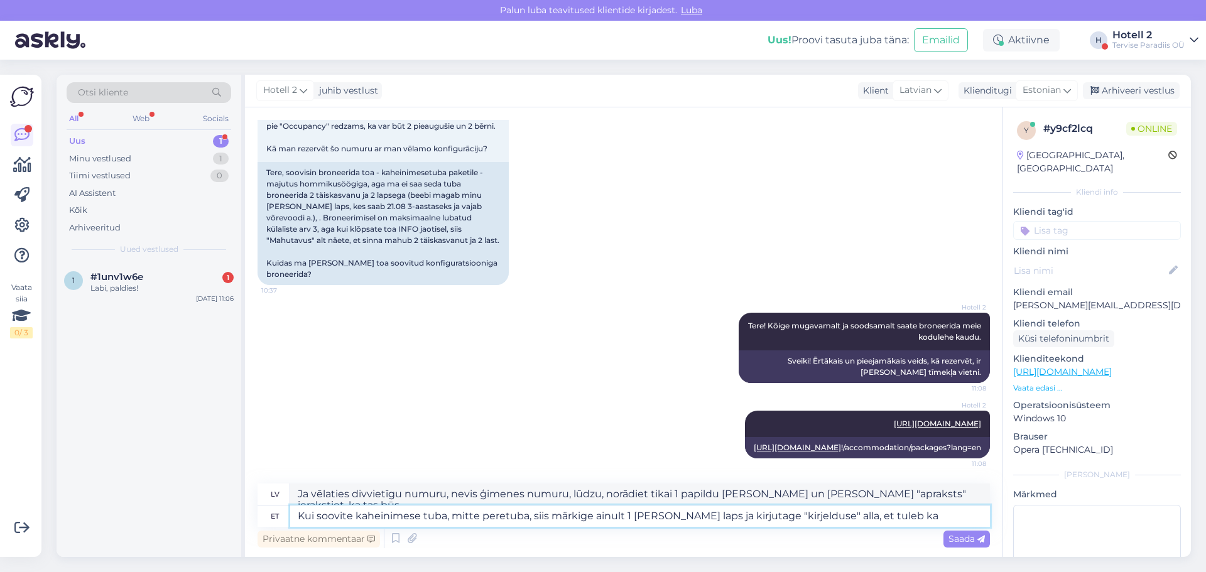
type textarea "Kui soovite kaheinimese tuba, mitte peretuba, siis märkige ainult 1 [PERSON_NAM…"
type textarea "Ja vēlaties divvietīgu numuru, nevis ģimenes numuru, lūdzu, norādiet tikai 1 pa…"
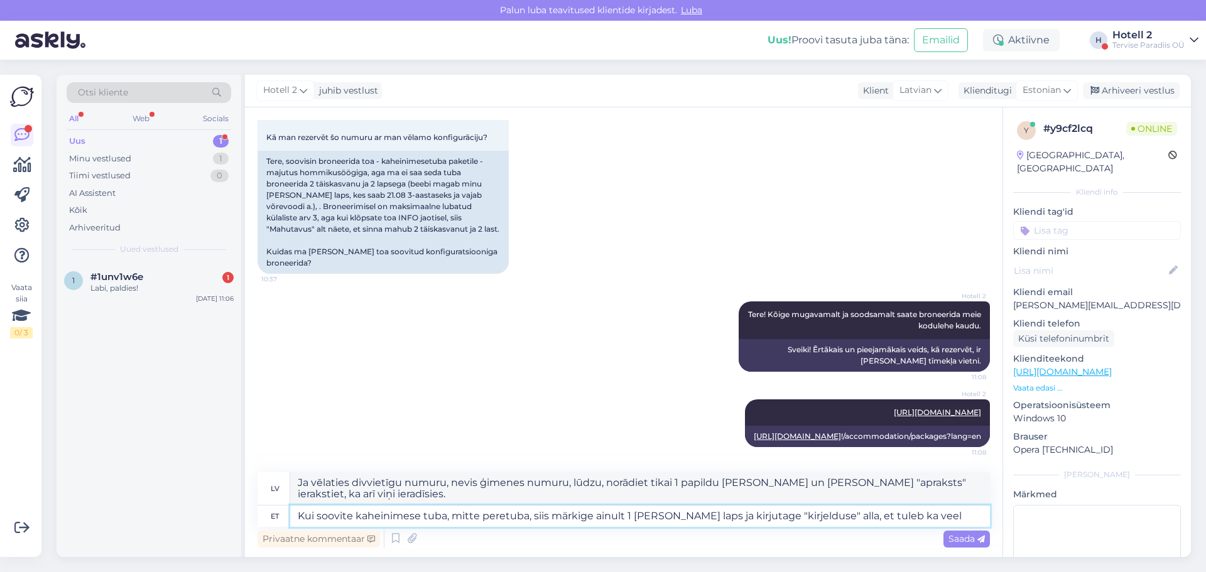
type textarea "Kui soovite kaheinimese tuba, mitte peretuba, siis märkige ainult 1 [PERSON_NAM…"
type textarea "Ja vēlaties divvietīgu numuru, nevis ģimenes numuru, tad norādiet tikai 1 papil…"
type textarea "Kui soovite kaheinimese tuba, mitte peretuba, siis märkige ainult 1 [PERSON_NAM…"
type textarea "Ja vēlaties divvietīgu numuru, nevis ģimenes numuru, tad norādiet tikai 1 papil…"
type textarea "Kui soovite kaheinimese tuba, mitte peretuba, siis märkige ainult 1 [PERSON_NAM…"
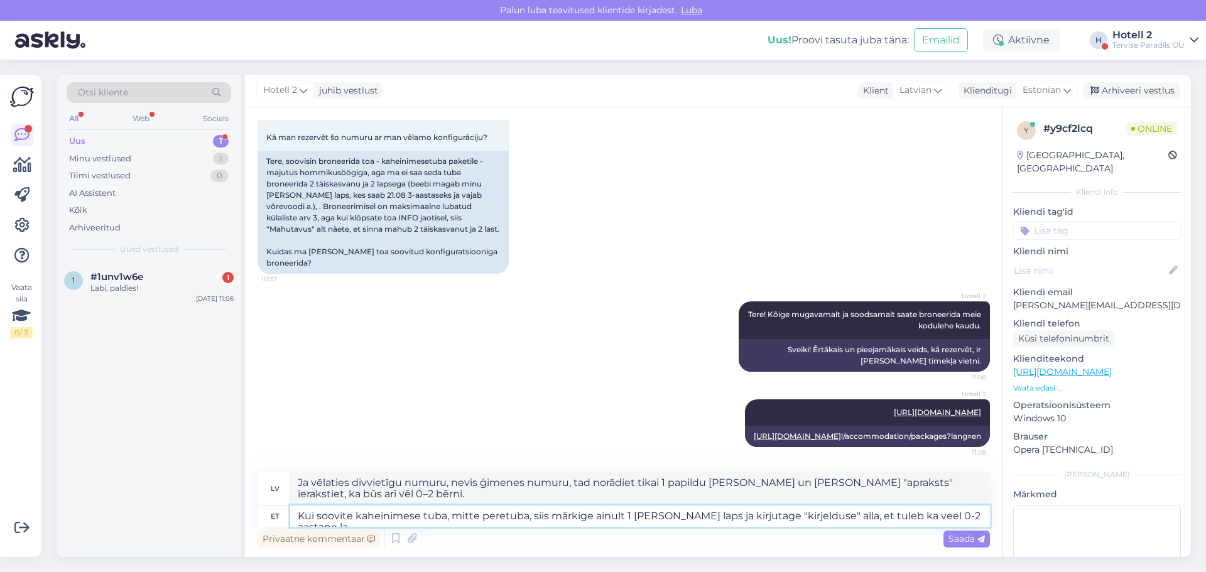
type textarea "Ja vēlaties divvietīgu numuru, nevis ģimenes numuru, norādiet tikai 1 papildu […"
type textarea "Kui soovite kaheinimese tuba, mitte peretuba, siis märkige ainult 1 [PERSON_NAM…"
type textarea "Ja vēlaties divvietīgu numuru, nevis ģimenes numuru, lūdzu, norādiet tikai 1 pa…"
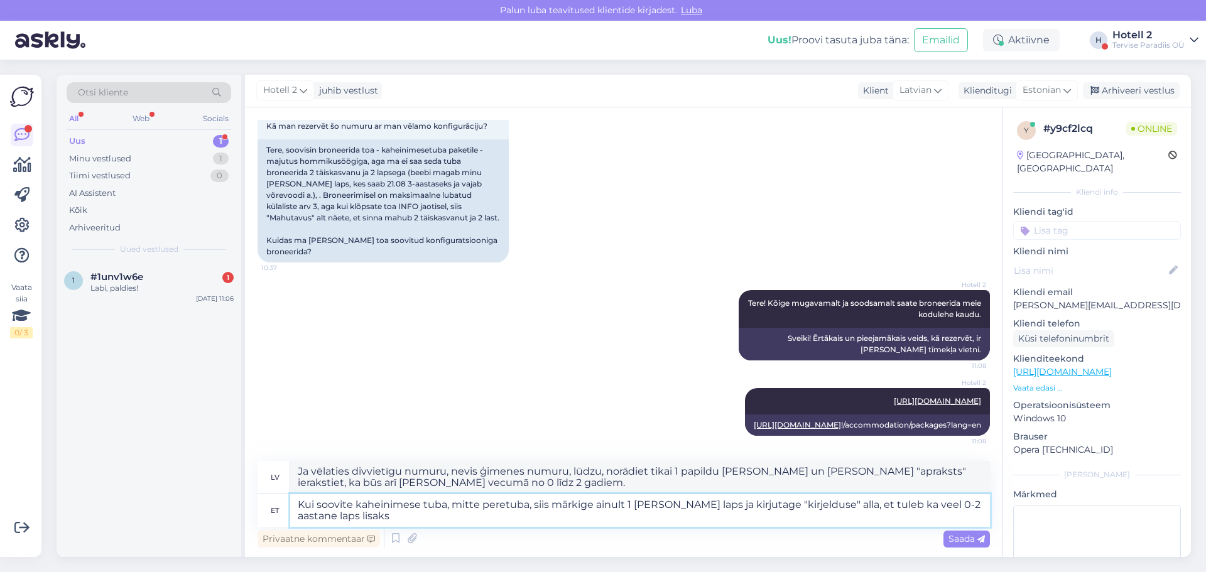
type textarea "Kui soovite kaheinimese tuba, mitte peretuba, siis märkige ainult 1 [PERSON_NAM…"
type textarea "Ja vēlaties divvietīgu numuru, nevis ģimenes numuru, lūdzu, norādiet tikai 1 pa…"
type textarea "Kui soovite kaheinimese tuba, mitte peretuba, siis märkige ainult 1 [PERSON_NAM…"
type textarea "Ja vēlaties divvietīgu numuru, nevis ģimenes numuru, tad norādiet tikai 1 papil…"
type textarea "Kui soovite kaheinimese tuba, mitte peretuba, siis märkige ainult 1 [PERSON_NAM…"
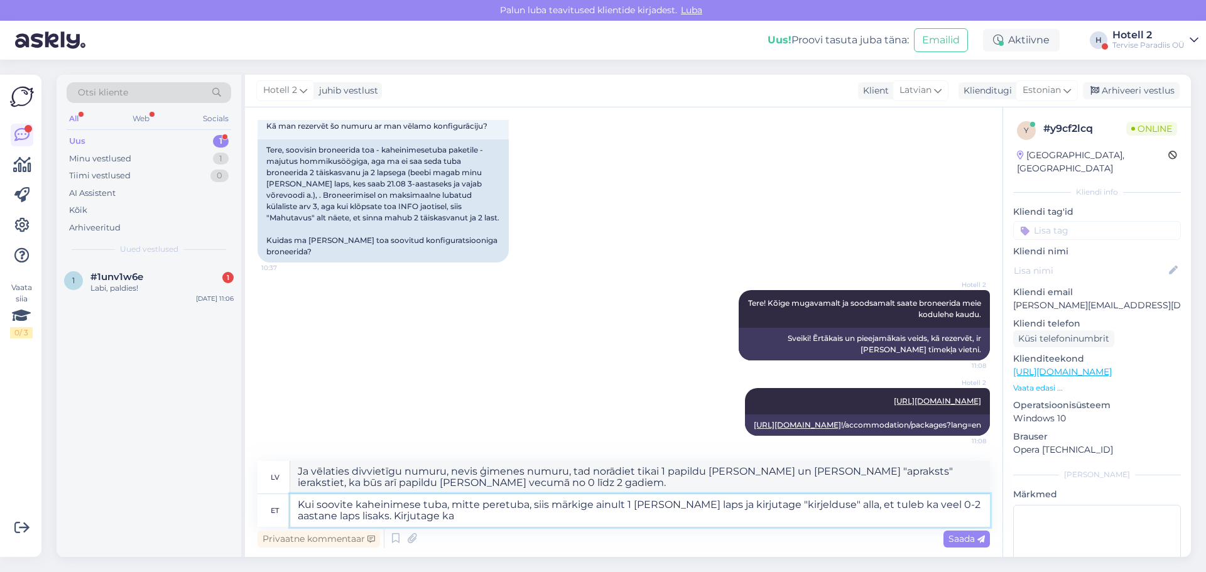
type textarea "Ja vēlaties divvietīgu numuru, nevis ģimenes numuru, tad norādiet tikai 1 papil…"
type textarea "Kui soovite kaheinimese tuba, mitte peretuba, siis märkige ainult 1 [PERSON_NAM…"
type textarea "Ja vēlaties divvietīgu numuru, nevis ģimenes numuru, tad norādiet tikai 1 papil…"
type textarea "Kui soovite kaheinimese tuba, mitte peretuba, siis märkige ainult 1 [PERSON_NAM…"
type textarea "Ja vēlaties divvietīgu numuru, nevis ģimenes numuru, tad norādiet tikai 1 papil…"
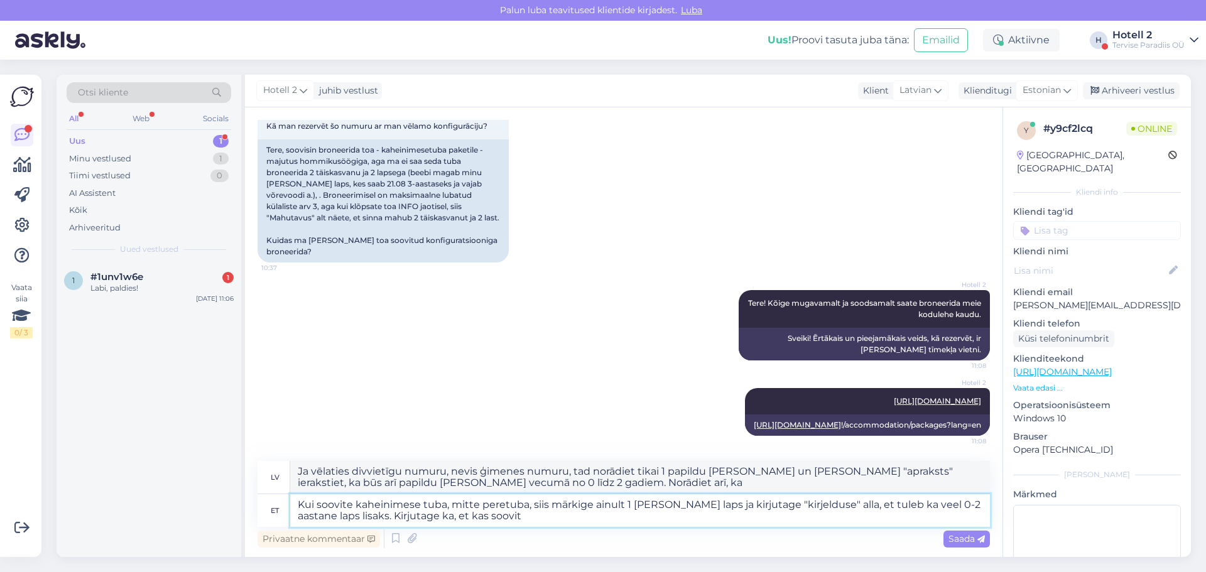
type textarea "Kui soovite kaheinimese tuba, mitte peretuba, siis märkige ainult 1 [PERSON_NAM…"
type textarea "Ja vēlaties divvietīgu numuru, nevis ģimenes numuru, tad norādiet tikai 1 papil…"
type textarea "Kui soovite kaheinimese tuba, mitte peretuba, siis märkige ainult 1 [PERSON_NAM…"
type textarea "Ja vēlaties divvietīgu numuru, nevis ģimenes numuru, lūdzu, norādiet tikai 1 pa…"
type textarea "Kui soovite kaheinimese tuba, mitte peretuba, siis märkige ainult 1 [PERSON_NAM…"
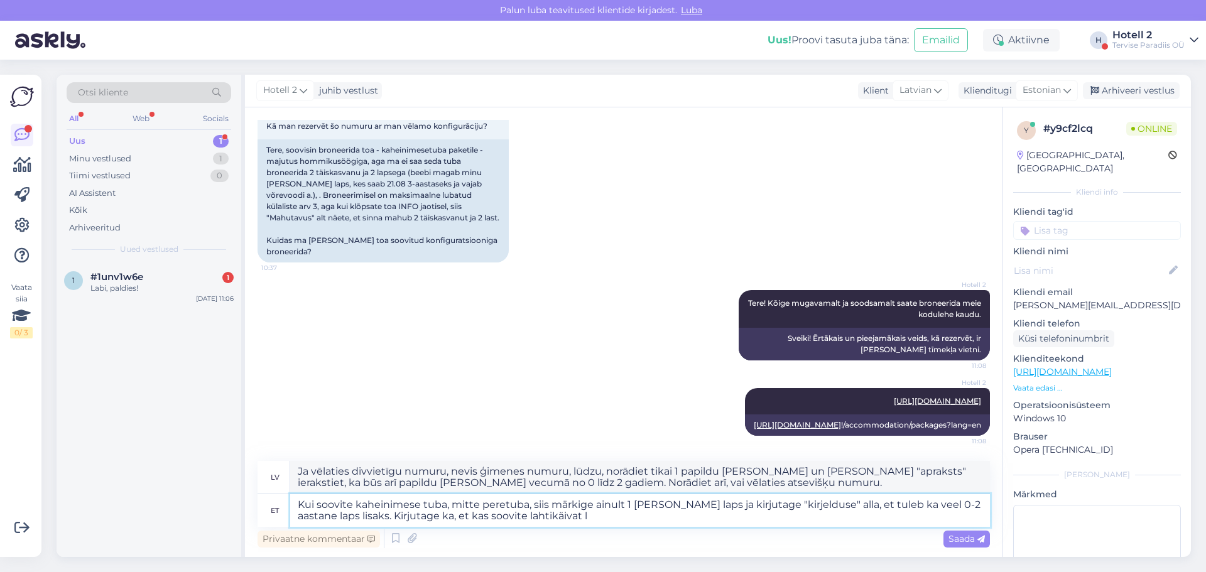
type textarea "Ja vēlaties divvietīgu numuru, nevis ģimenes numuru, tad norādiet tikai 1 papil…"
type textarea "Kui soovite kaheinimese tuba, mitte peretuba, siis märkige ainult 1 [PERSON_NAM…"
type textarea "Ja vēlaties divvietīgu numuru, nevis ģimenes numuru, lūdzu, norādiet tikai 1 pa…"
type textarea "Kui soovite kaheinimese tuba, mitte peretuba, siis märkige ainult 1 [PERSON_NAM…"
type textarea "Ja vēlaties divvietīgu numuru, nevis ģimenes numuru, lūdzu, norādiet tikai 1 pa…"
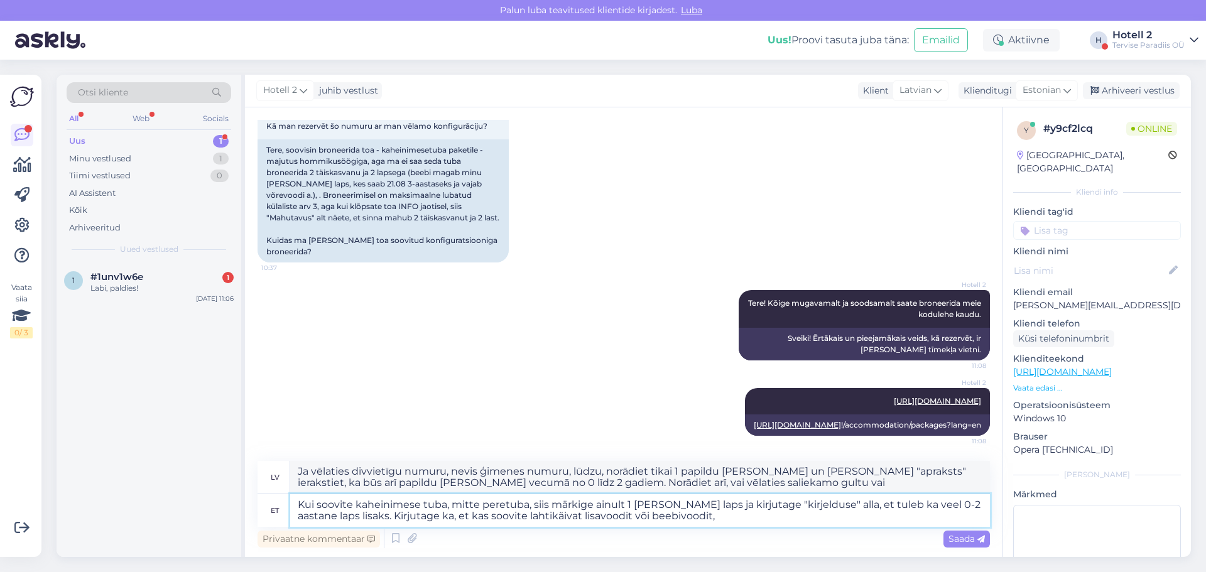
type textarea "Kui soovite kaheinimese tuba, mitte peretuba, siis märkige ainult 1 [PERSON_NAM…"
type textarea "Ja vēlaties divvietīgu numuru, nevis ģimenes numuru, lūdzu, norādiet tikai 1 pa…"
type textarea "Kui soovite kaheinimese tuba, mitte peretuba, siis märkige ainult 1 [PERSON_NAM…"
type textarea "Ja vēlaties divvietīgu numuru, nevis ģimenes numuru, lūdzu, norādiet tikai 1 pa…"
type textarea "Kui soovite kaheinimese tuba, mitte peretuba, siis märkige ainult 1 [PERSON_NAM…"
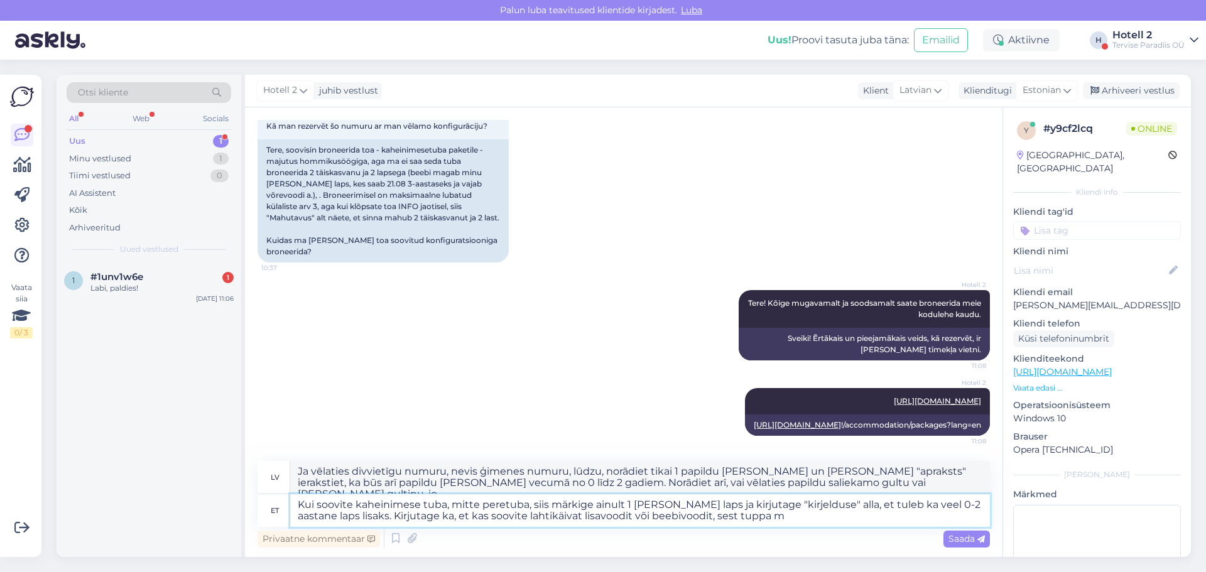
type textarea "Ja vēlaties divvietīgu numuru, nevis ģimenes numuru, lūdzu, norādiet tikai 1 pa…"
type textarea "Kui soovite kaheinimese tuba, mitte peretuba, siis märkige ainult 1 [PERSON_NAM…"
type textarea "Ja vēlaties divvietīgu numuru, nevis ģimenes numuru, lūdzu, norādiet tikai 1 pa…"
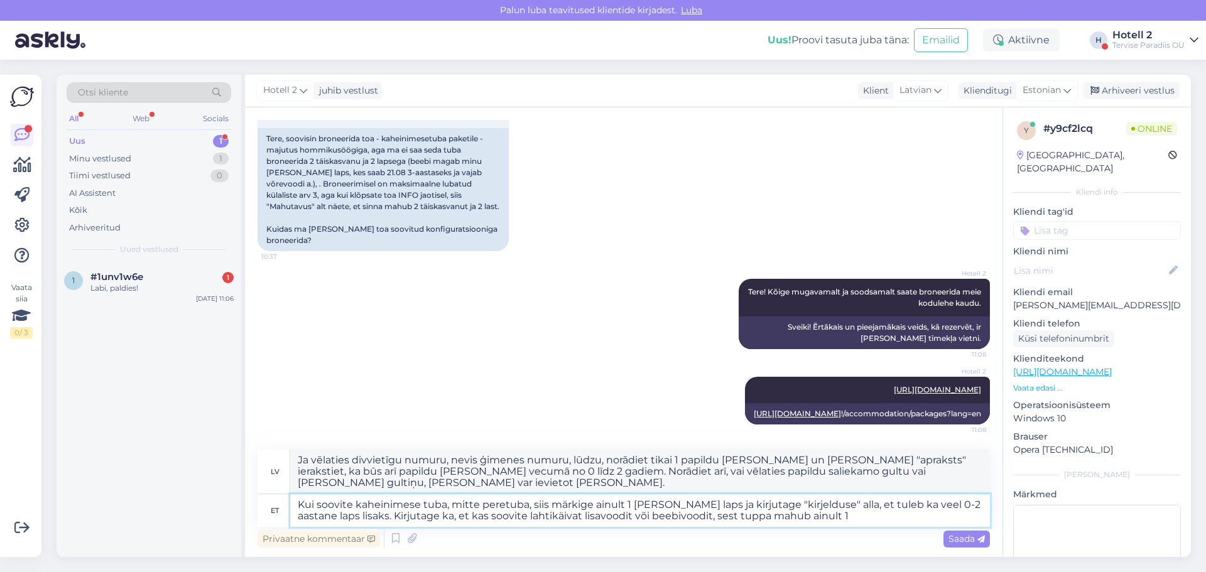
type textarea "Kui soovite kaheinimese tuba, mitte peretuba, siis märkige ainult 1 [PERSON_NAM…"
type textarea "Ja vēlaties divvietīgu numuru, nevis ģimenes numuru, lūdzu, norādiet tikai 1 pa…"
type textarea "Kui soovite kaheinimese tuba, mitte peretuba, siis märkige ainult 1 [PERSON_NAM…"
type textarea "Ja vēlaties divvietīgu numuru, nevis ģimenes numuru, lūdzu, norādiet tikai 1 pa…"
type textarea "Kui soovite kaheinimese tuba, mitte peretuba, siis märkige ainult 1 [PERSON_NAM…"
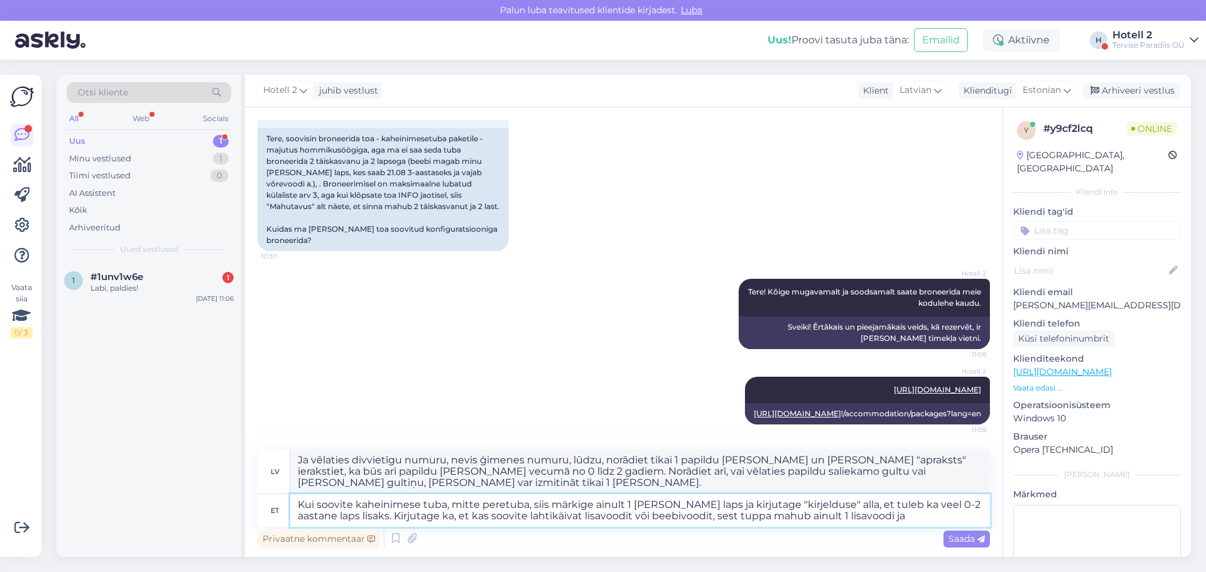
type textarea "Ja vēlaties divvietīgu numuru, nevis ģimenes numuru, lūdzu, norādiet tikai 1 pa…"
type textarea "Kui soovite kaheinimese tuba, mitte peretuba, siis märkige ainult 1 [PERSON_NAM…"
type textarea "Ja vēlaties divvietīgu numuru, nevis ģimenes numuru, lūdzu, norādiet tikai 1 pa…"
type textarea "Kui soovite kaheinimese tuba, mitte peretuba, siis märkige ainult 1 [PERSON_NAM…"
type textarea "Ja vēlaties divvietīgu numuru, nevis ģimenes numuru, lūdzu, norādiet tikai 1 pa…"
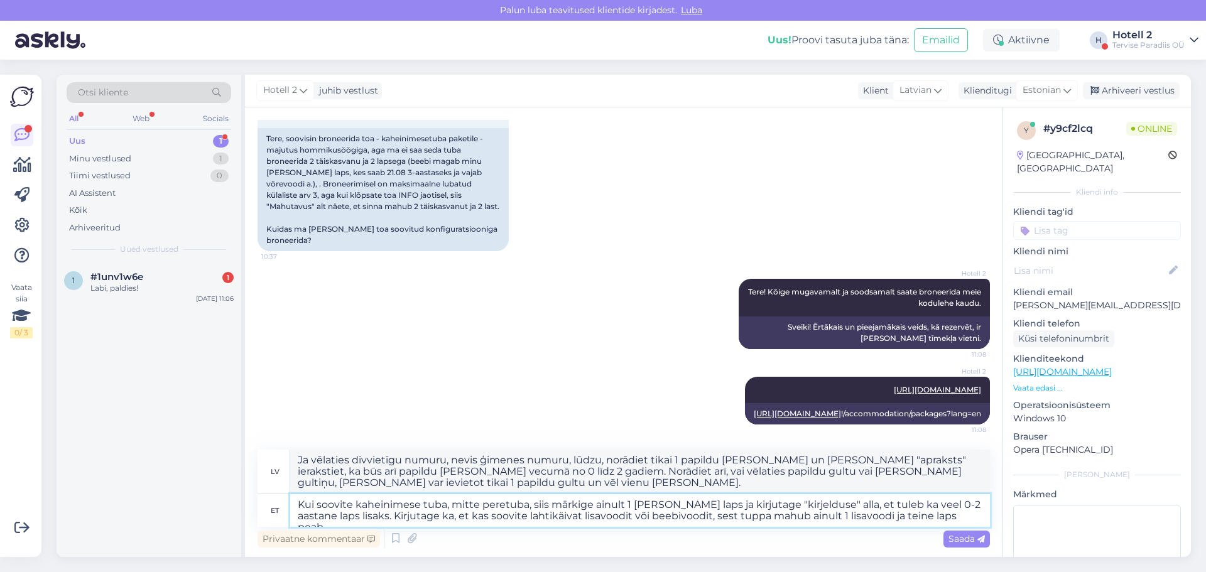
type textarea "Kui soovite kaheinimese tuba, mitte peretuba, siis märkige ainult 1 [PERSON_NAM…"
type textarea "Ja vēlaties divvietīgu numuru, nevis ģimenes numuru, lūdzu, norādiet tikai 1 pa…"
type textarea "Kui soovite kaheinimese tuba, mitte peretuba, siis märkige ainult 1 [PERSON_NAM…"
type textarea "Ja vēlaties divvietīgu numuru, nevis ģimenes numuru, lūdzu, norādiet tikai 1 pa…"
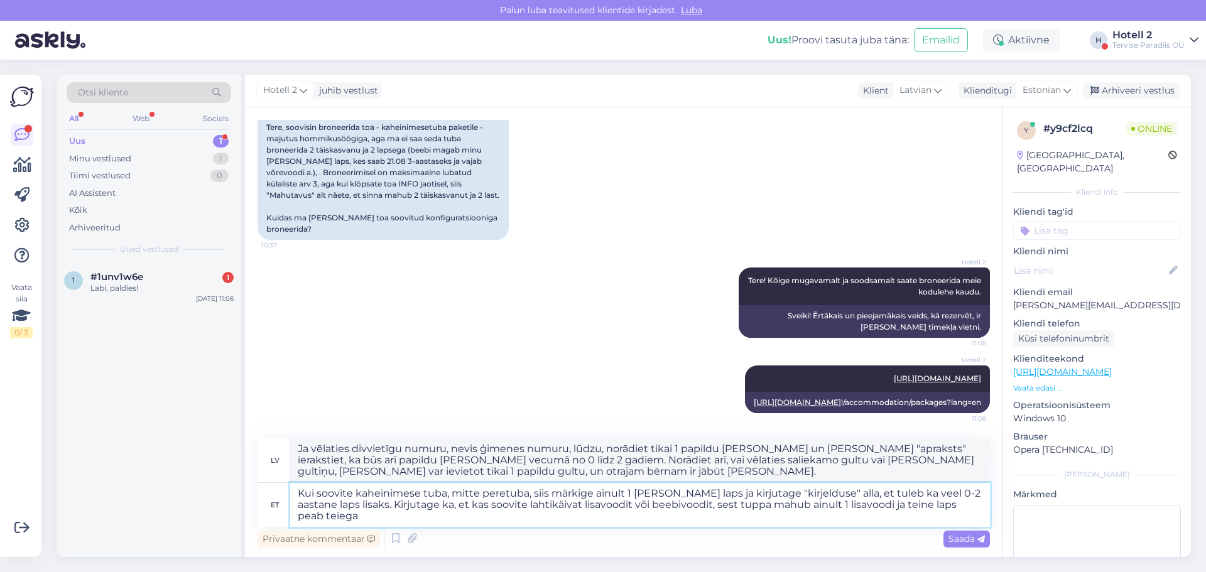
type textarea "Kui soovite kaheinimese tuba, mitte peretuba, siis märkige ainult 1 [PERSON_NAM…"
type textarea "Ja vēlaties divvietīgu numuru, nevis ģimenes numuru, lūdzu, norādiet tikai 1 pa…"
type textarea "Kui soovite kaheinimese tuba, mitte peretuba, siis märkige ainult 1 [PERSON_NAM…"
type textarea "Ja vēlaties divvietīgu numuru, nevis ģimenes numuru, lūdzu, norādiet tikai 1 pa…"
type textarea "Kui soovite kaheinimese tuba, mitte peretuba, siis märkige ainult 1 [PERSON_NAM…"
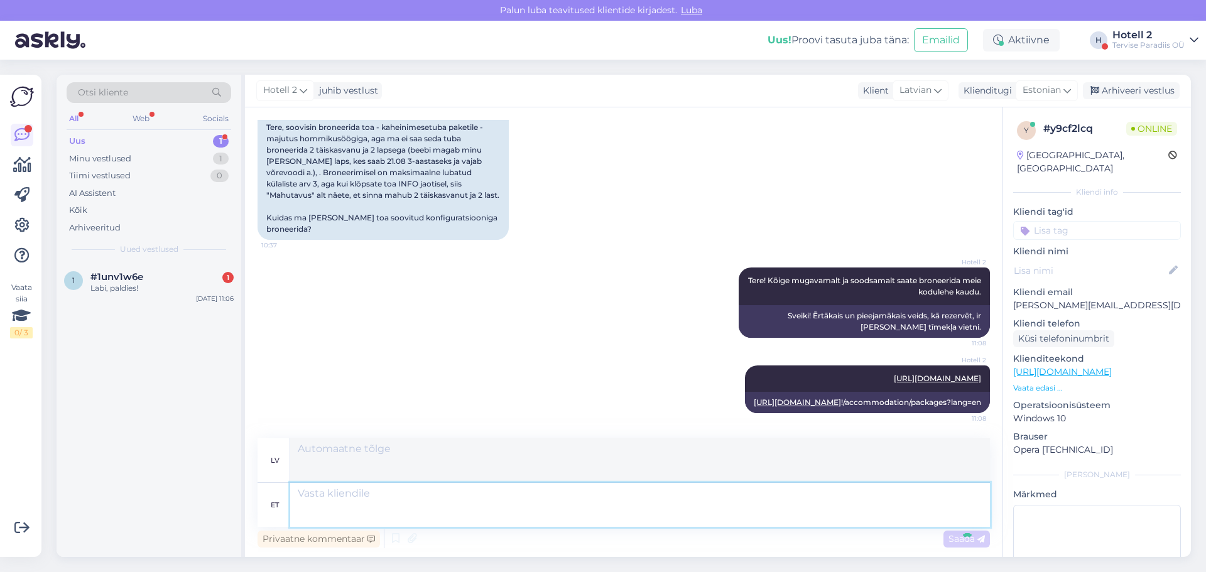
scroll to position [364, 0]
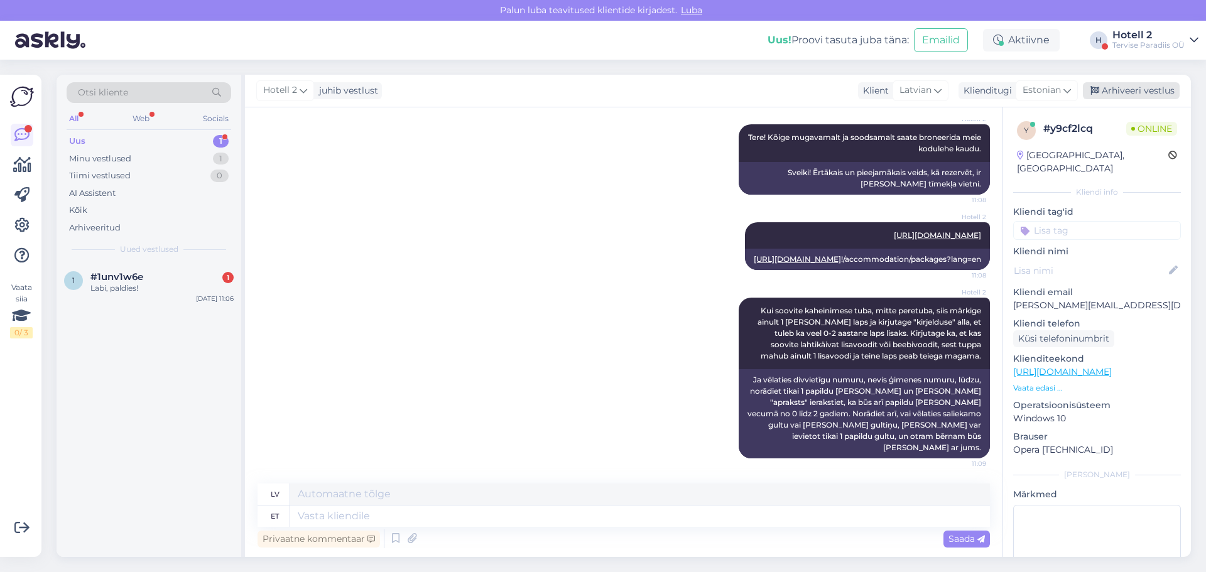
click at [1136, 92] on div "Arhiveeri vestlus" at bounding box center [1131, 90] width 97 height 17
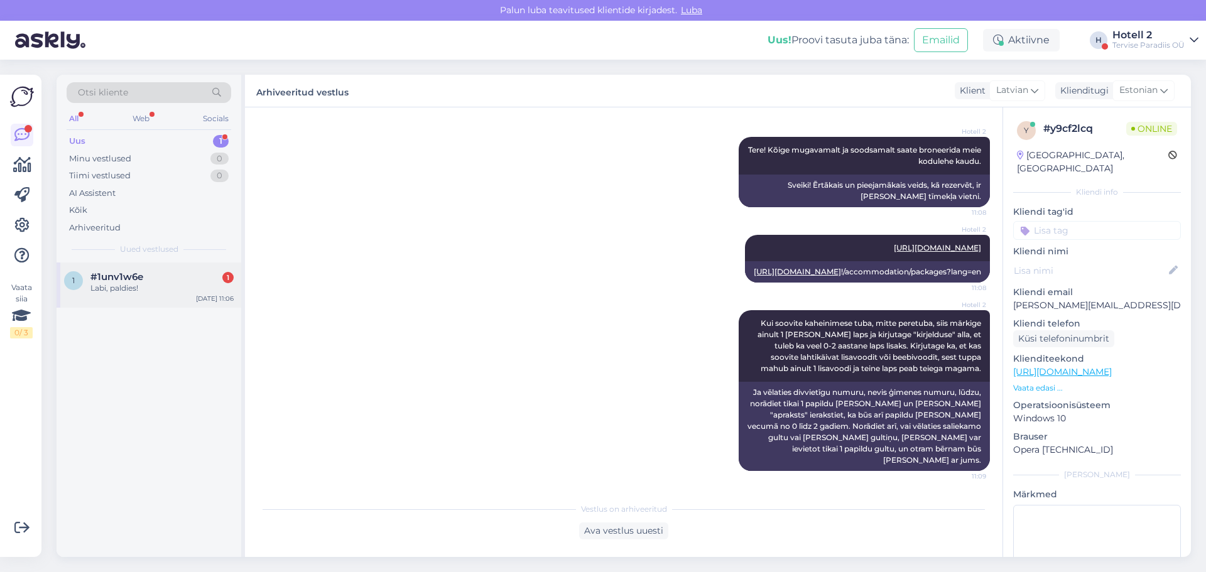
click at [208, 291] on div "Labi, paldies!" at bounding box center [161, 288] width 143 height 11
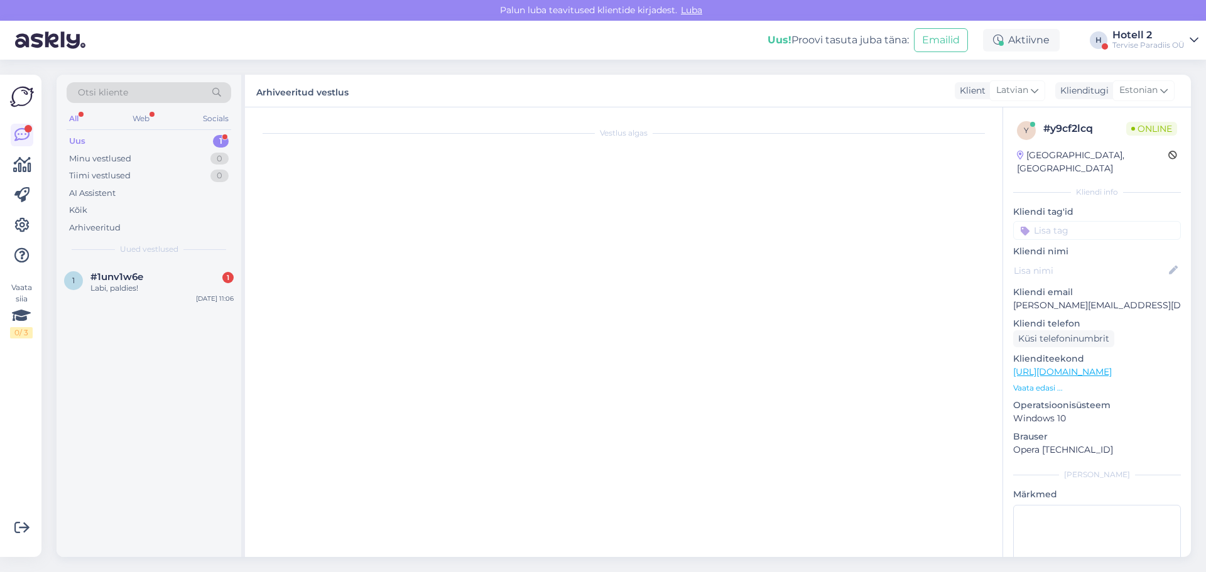
scroll to position [131, 0]
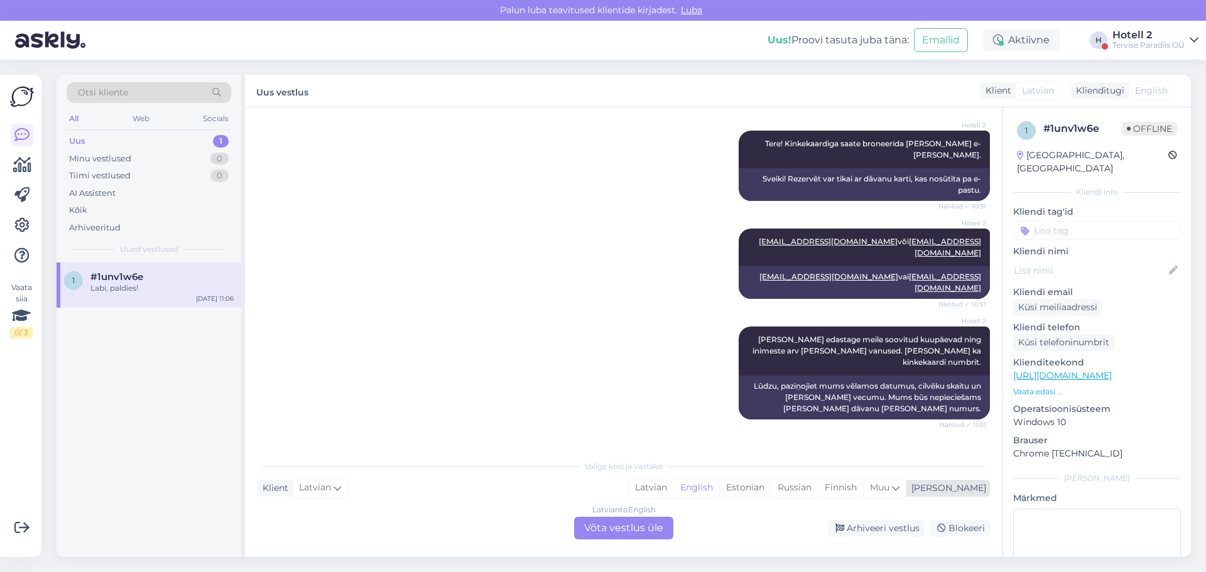
drag, startPoint x: 795, startPoint y: 488, endPoint x: 871, endPoint y: 529, distance: 85.7
click at [771, 489] on div "Estonian" at bounding box center [745, 488] width 52 height 19
click at [610, 534] on div "Latvian to Estonian Võta vestlus üle" at bounding box center [623, 528] width 99 height 23
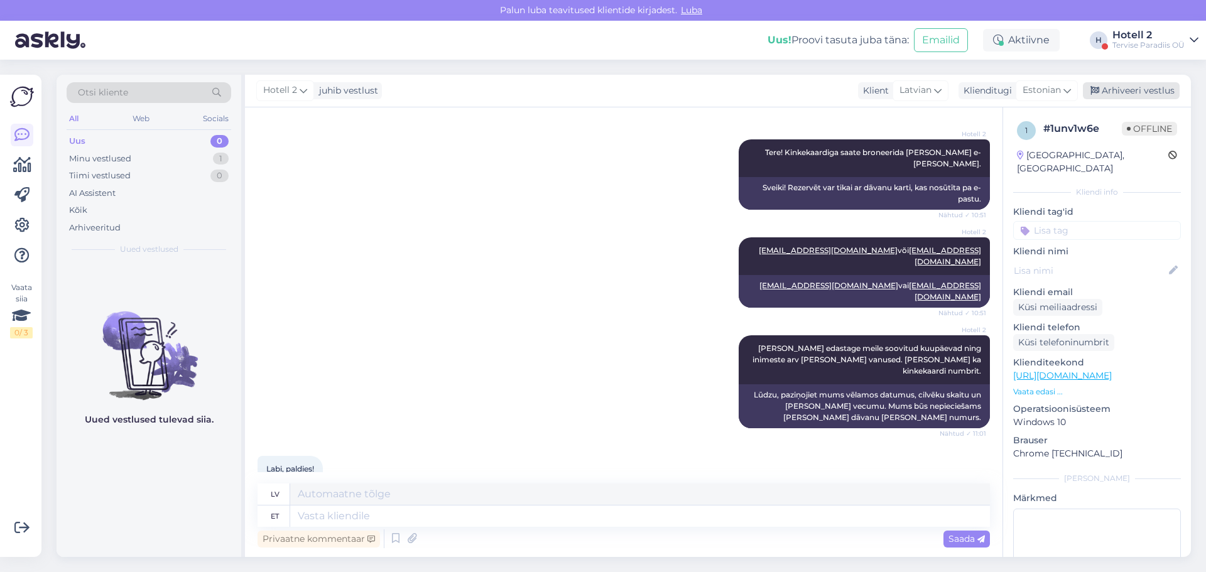
click at [1129, 89] on div "Arhiveeri vestlus" at bounding box center [1131, 90] width 97 height 17
